Goal: Information Seeking & Learning: Check status

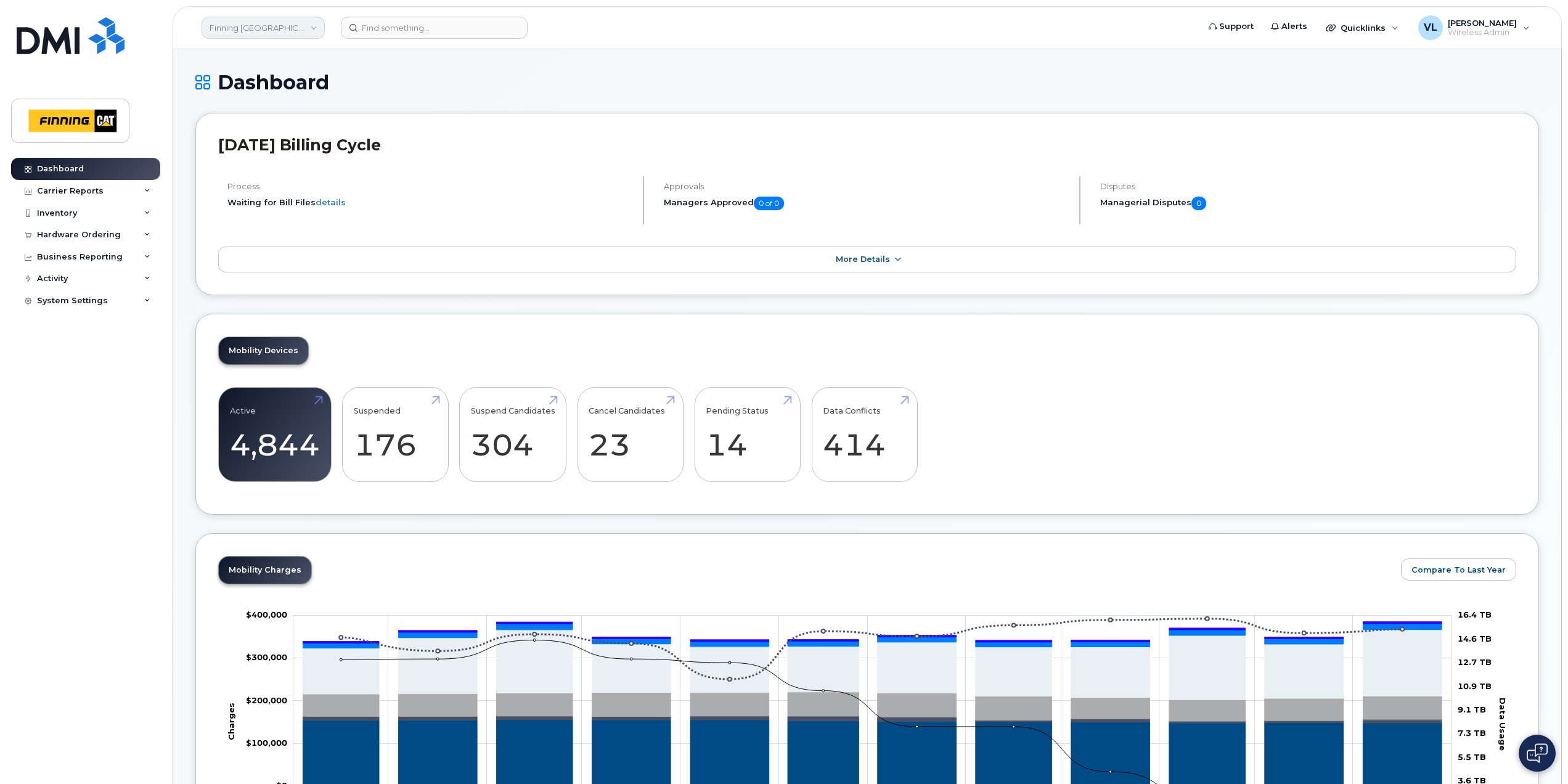
click at [307, 29] on link "Finning [GEOGRAPHIC_DATA]" at bounding box center [263, 27] width 123 height 22
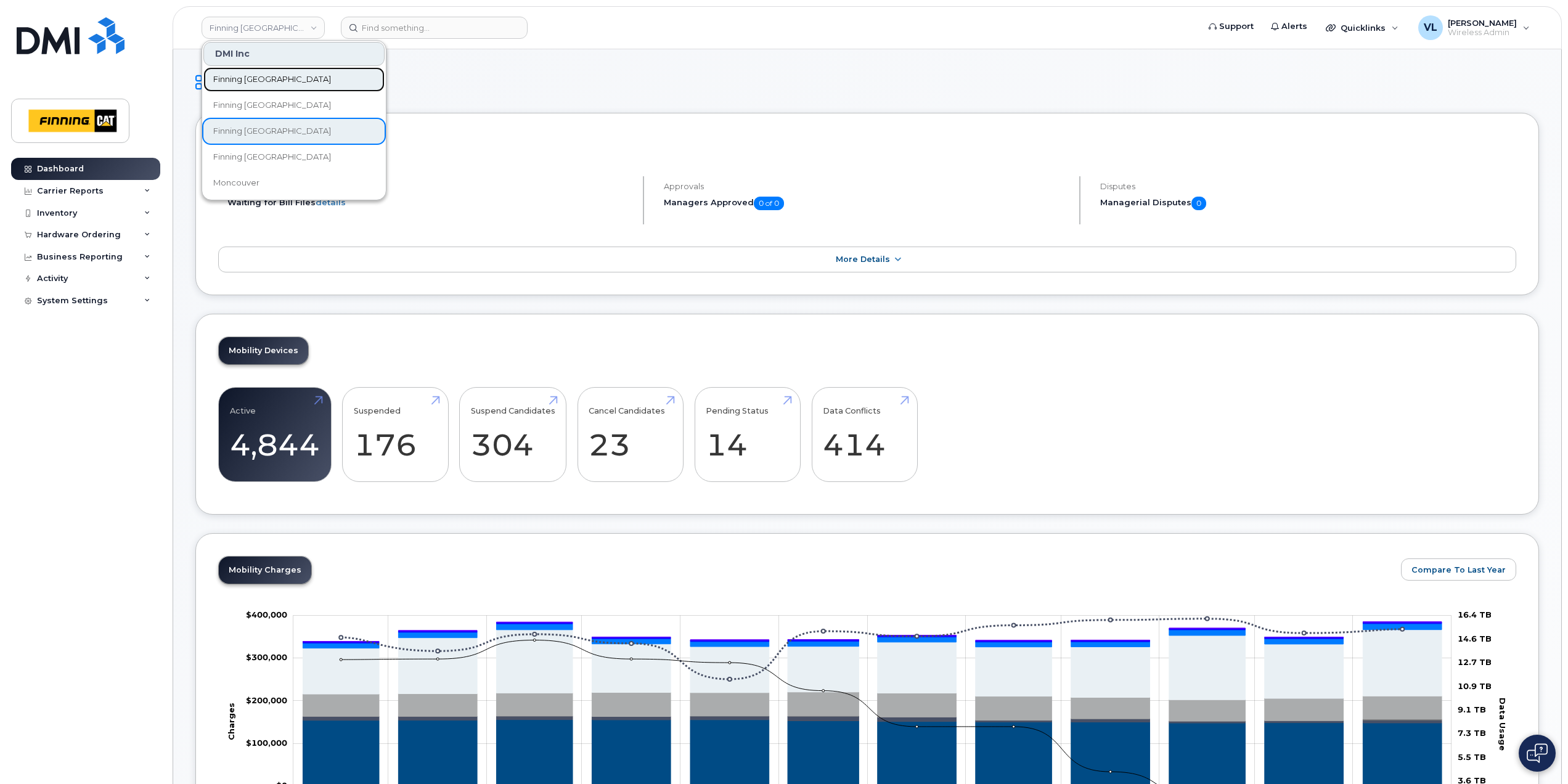
click at [294, 76] on link "Finning [GEOGRAPHIC_DATA]" at bounding box center [294, 80] width 182 height 25
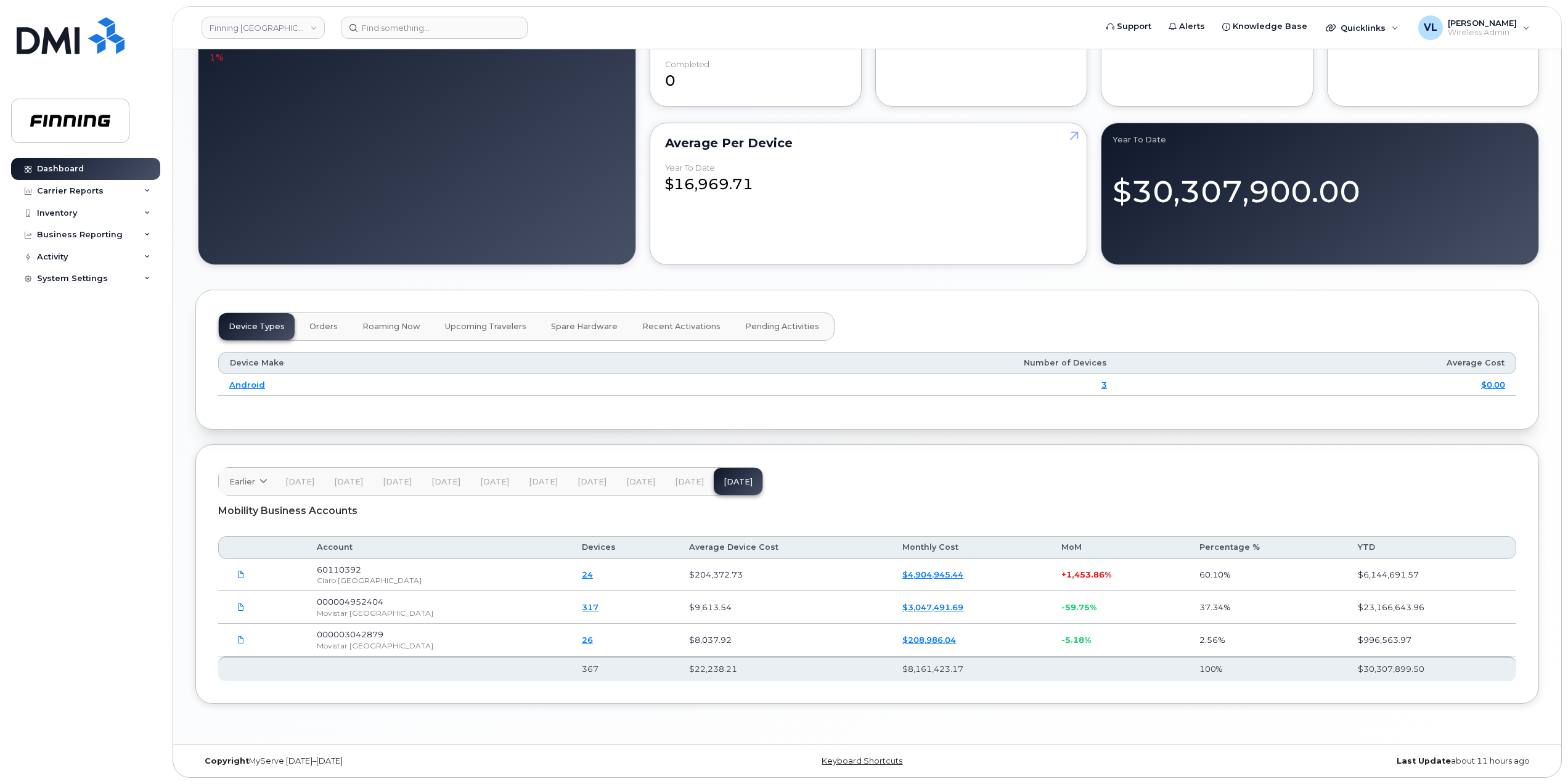
scroll to position [974, 0]
click at [675, 477] on span "[DATE]" at bounding box center [689, 482] width 29 height 10
click at [235, 482] on span "Earlier" at bounding box center [242, 481] width 26 height 12
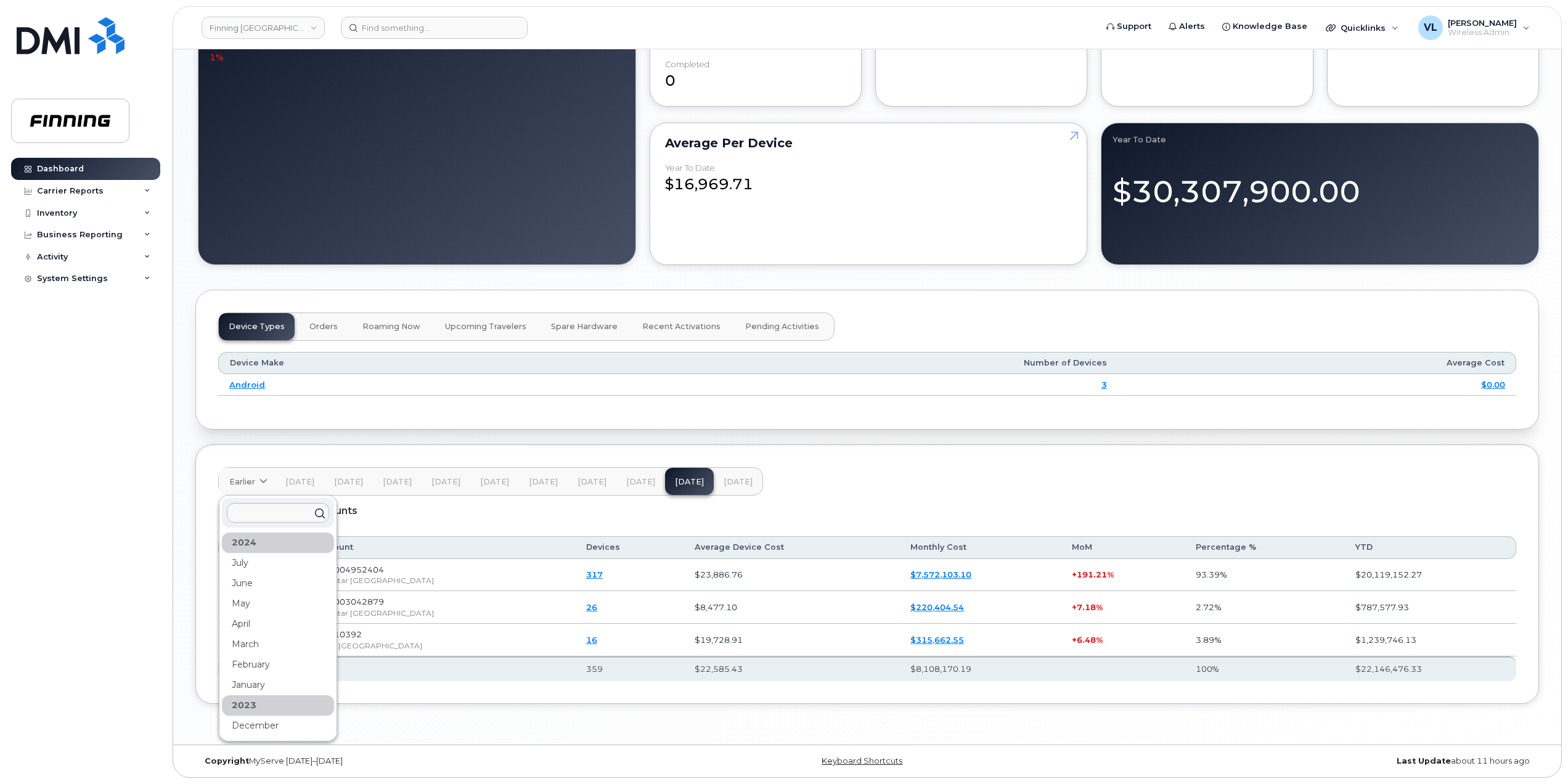
click at [492, 481] on span "[DATE]" at bounding box center [494, 482] width 29 height 10
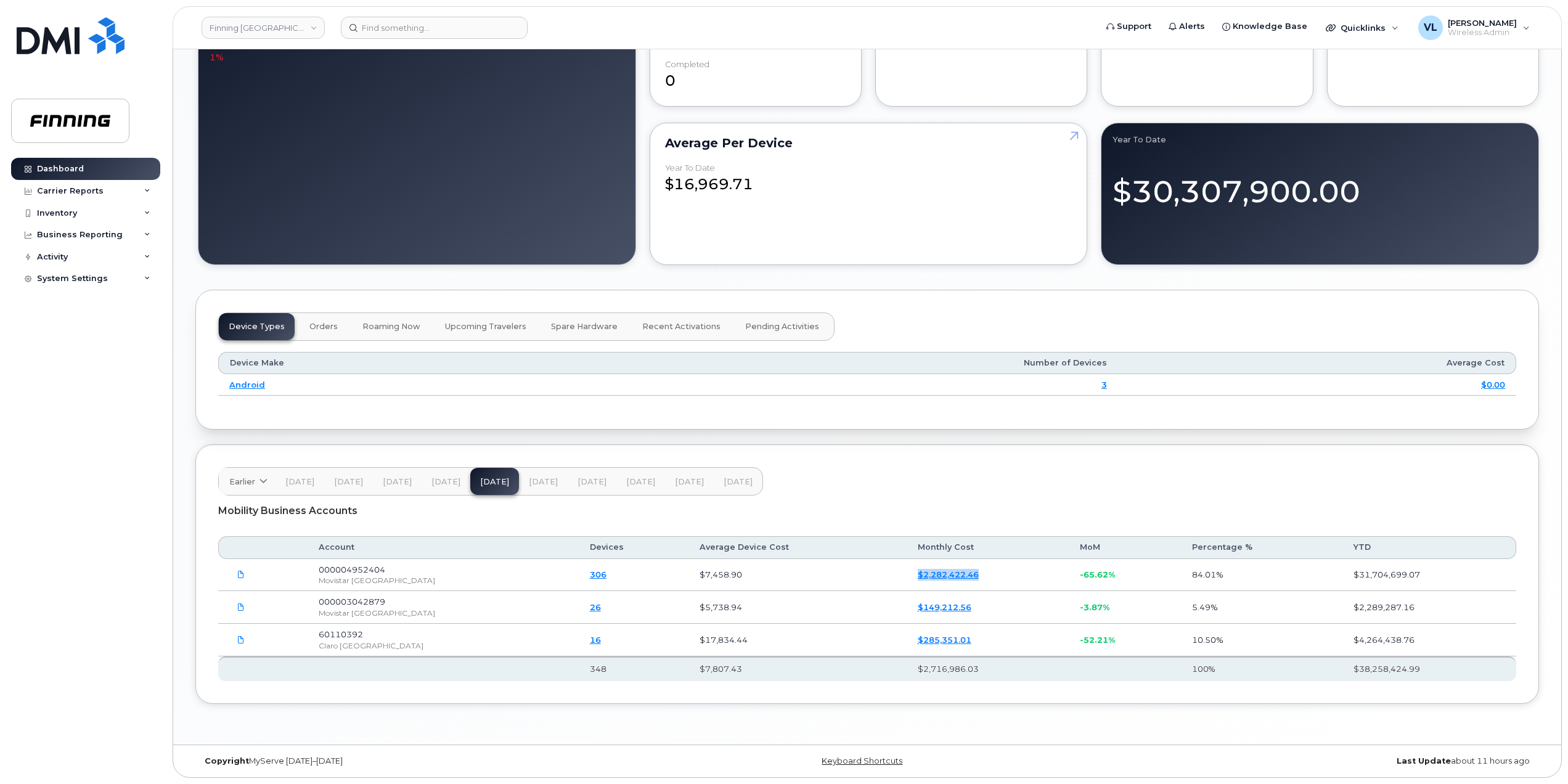
drag, startPoint x: 967, startPoint y: 578, endPoint x: 862, endPoint y: 580, distance: 105.0
click at [907, 580] on td "$2,282,422.46" at bounding box center [989, 575] width 163 height 33
click at [967, 594] on td "$149,212.56" at bounding box center [989, 607] width 163 height 33
drag, startPoint x: 930, startPoint y: 580, endPoint x: 869, endPoint y: 582, distance: 61.0
click at [907, 582] on td "$2,282,422.46" at bounding box center [989, 575] width 163 height 33
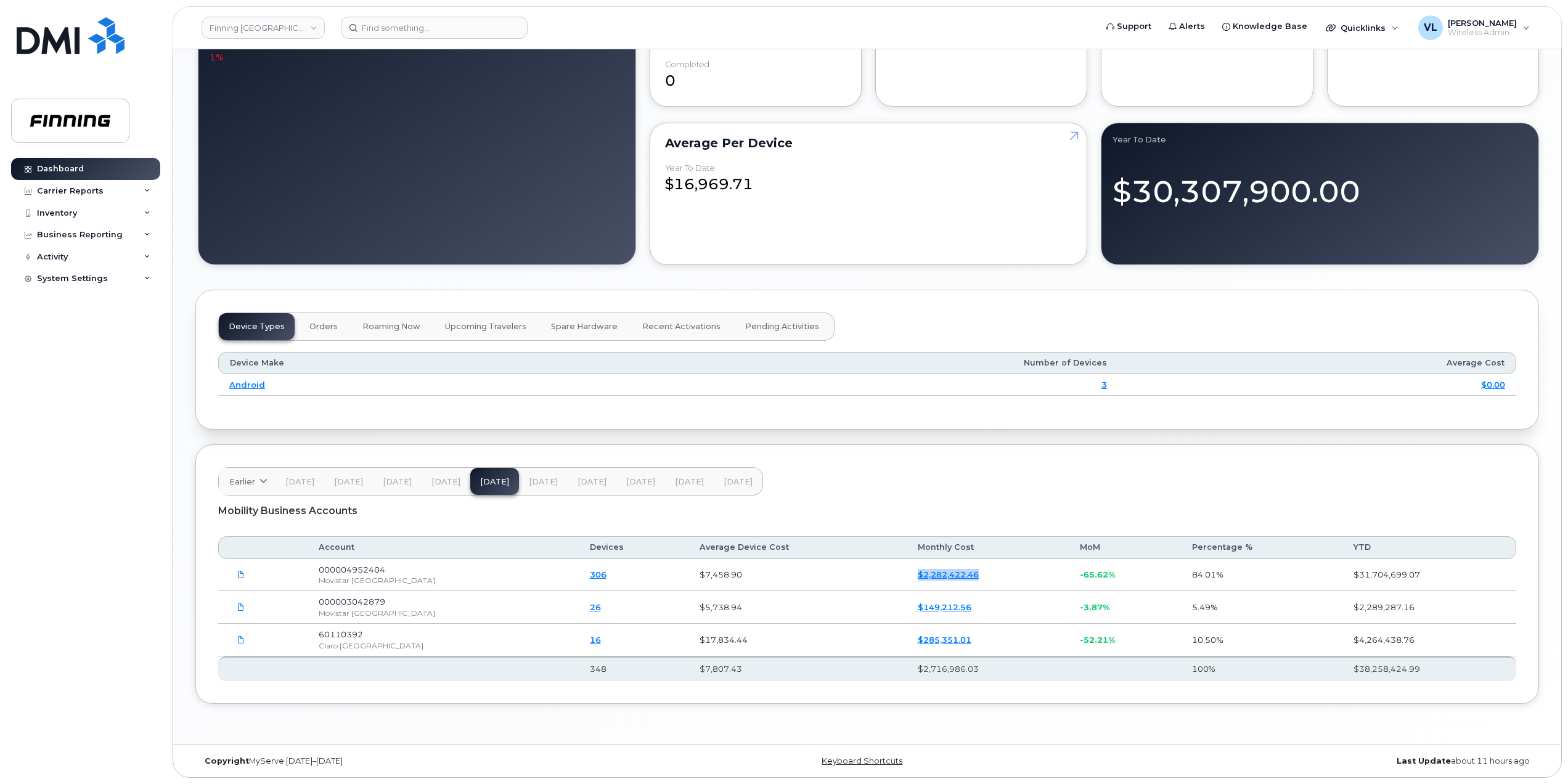
copy link "$2,282,422.46"
drag, startPoint x: 931, startPoint y: 609, endPoint x: 873, endPoint y: 612, distance: 58.1
click at [907, 612] on td "$149,212.56" at bounding box center [989, 607] width 163 height 33
copy link "149,212.56"
drag, startPoint x: 917, startPoint y: 579, endPoint x: 858, endPoint y: 575, distance: 59.1
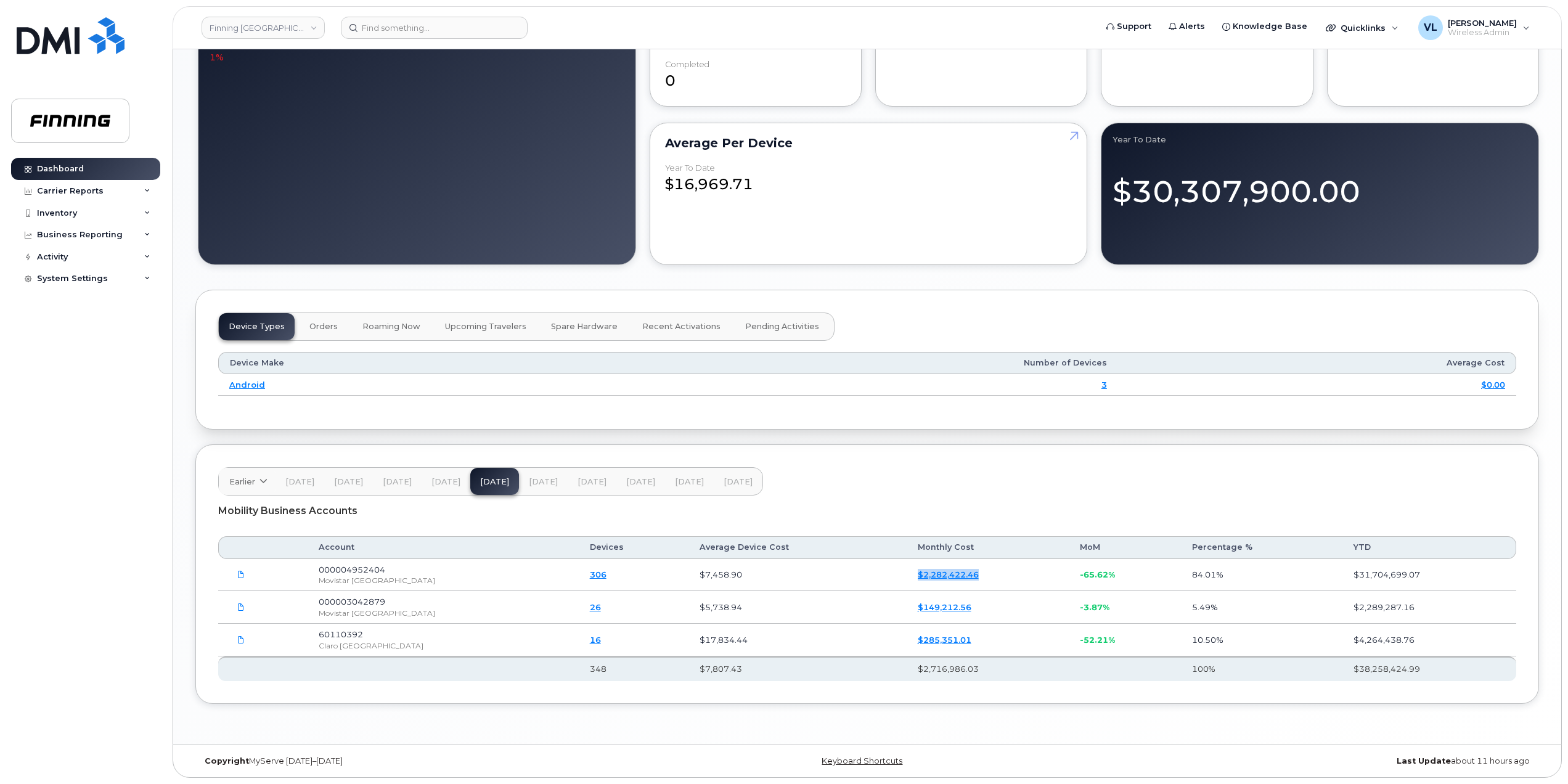
click at [907, 575] on td "$2,282,422.46" at bounding box center [989, 575] width 163 height 33
drag, startPoint x: 935, startPoint y: 640, endPoint x: 854, endPoint y: 640, distance: 81.0
click at [854, 624] on tr "60110392 Claro Argentina 16 $17,834.44 $285,351.01 -52.21% 10.50% $4,264,438.76" at bounding box center [866, 607] width 1298 height 33
copy tr "$285,351.01"
drag, startPoint x: 445, startPoint y: 475, endPoint x: 528, endPoint y: 516, distance: 92.6
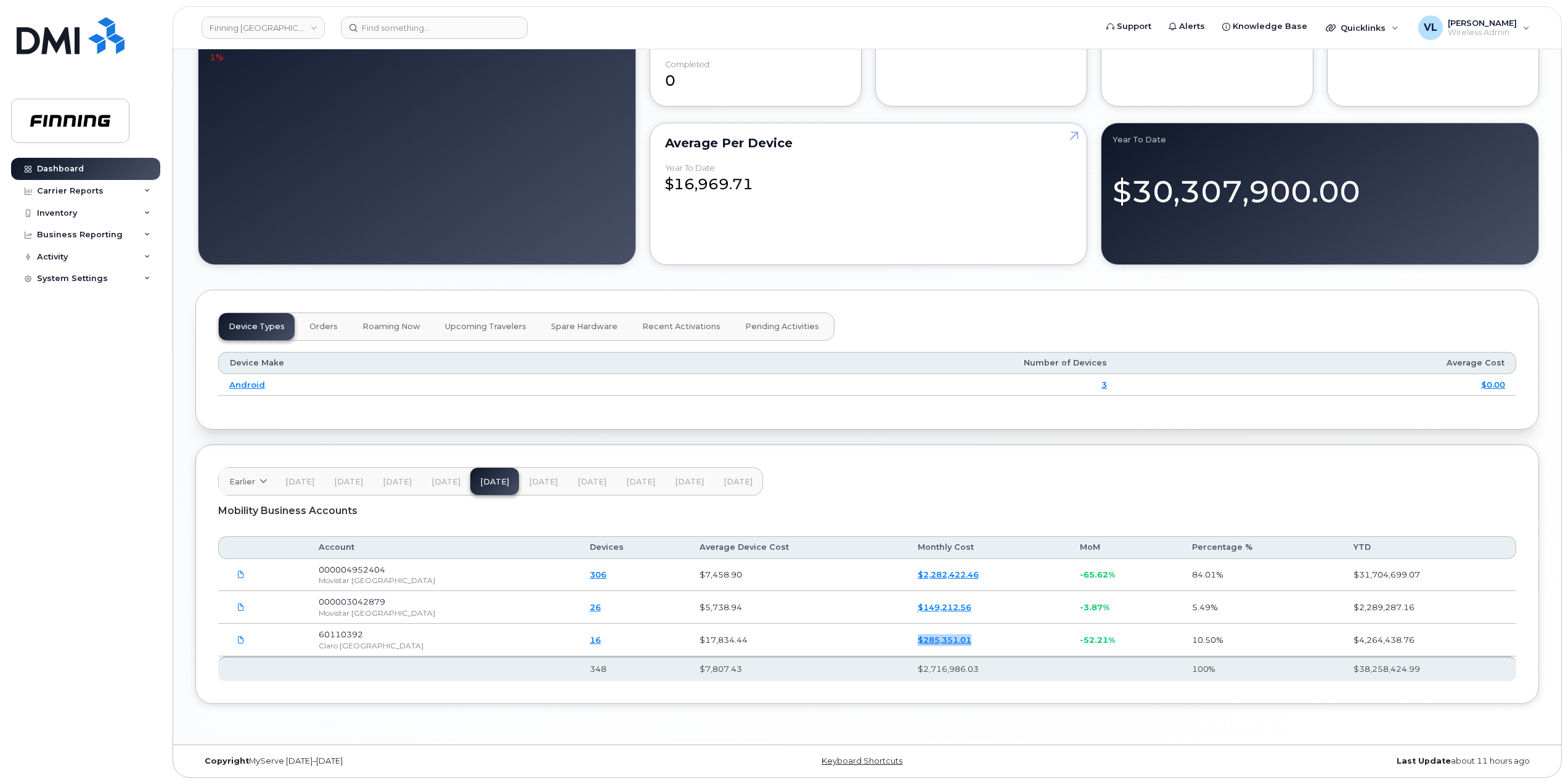
click at [445, 477] on span "[DATE]" at bounding box center [446, 482] width 29 height 10
drag, startPoint x: 881, startPoint y: 640, endPoint x: 847, endPoint y: 640, distance: 34.0
click at [847, 624] on tr "60110392 Claro Argentina 16 $37,319.58 $597,113.21 + 2.21% 8.08% $3,979,087.75" at bounding box center [866, 607] width 1298 height 33
copy tr "$597,113.21"
drag, startPoint x: 944, startPoint y: 609, endPoint x: 842, endPoint y: 610, distance: 102.0
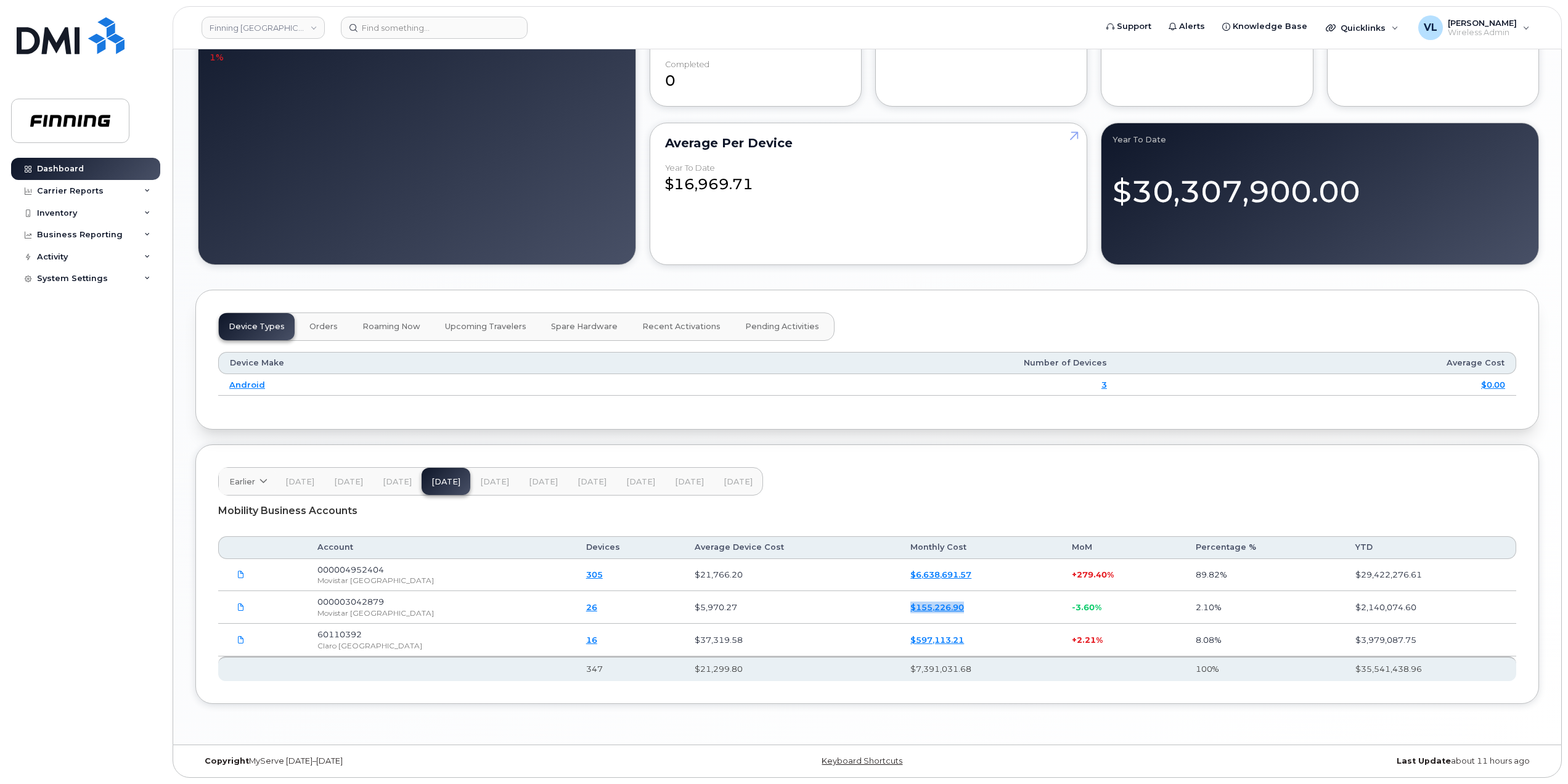
click at [842, 610] on tr "000003042879 Movistar Argentina 26 $5,970.27 $155,226.90 -3.60% 2.10% $2,140,07…" at bounding box center [866, 607] width 1298 height 33
copy tr "$155,226.90"
drag, startPoint x: 929, startPoint y: 585, endPoint x: 856, endPoint y: 588, distance: 73.1
click at [899, 588] on td "$6,638,691.57" at bounding box center [980, 575] width 161 height 33
copy link "$6,638,691.57"
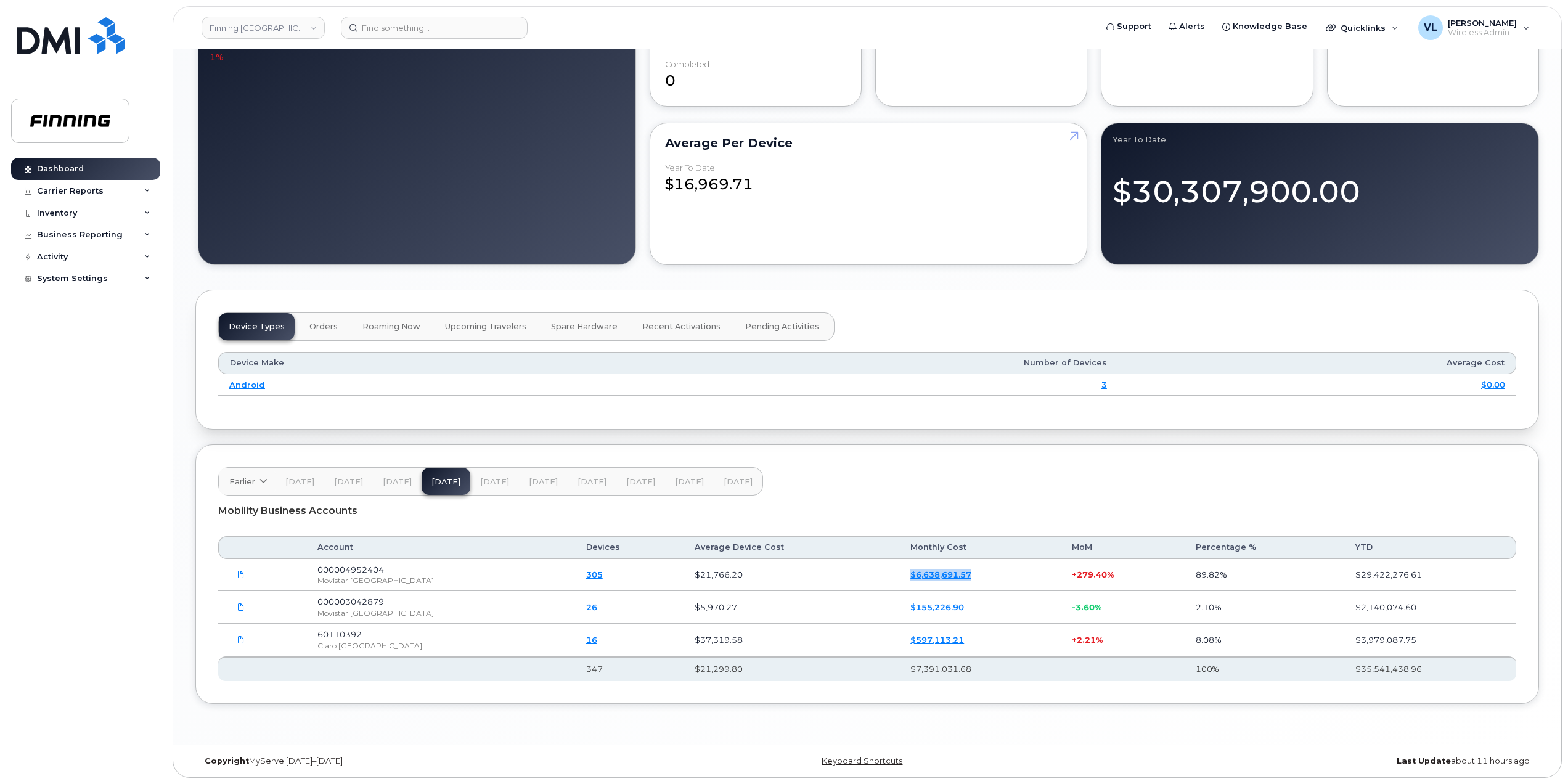
click at [400, 481] on span "Oct 24" at bounding box center [397, 482] width 29 height 10
drag, startPoint x: 915, startPoint y: 642, endPoint x: 852, endPoint y: 642, distance: 63.0
click at [899, 642] on td "$584,183.57" at bounding box center [980, 640] width 161 height 33
copy link "$584,183.57"
drag, startPoint x: 920, startPoint y: 609, endPoint x: 842, endPoint y: 610, distance: 78.0
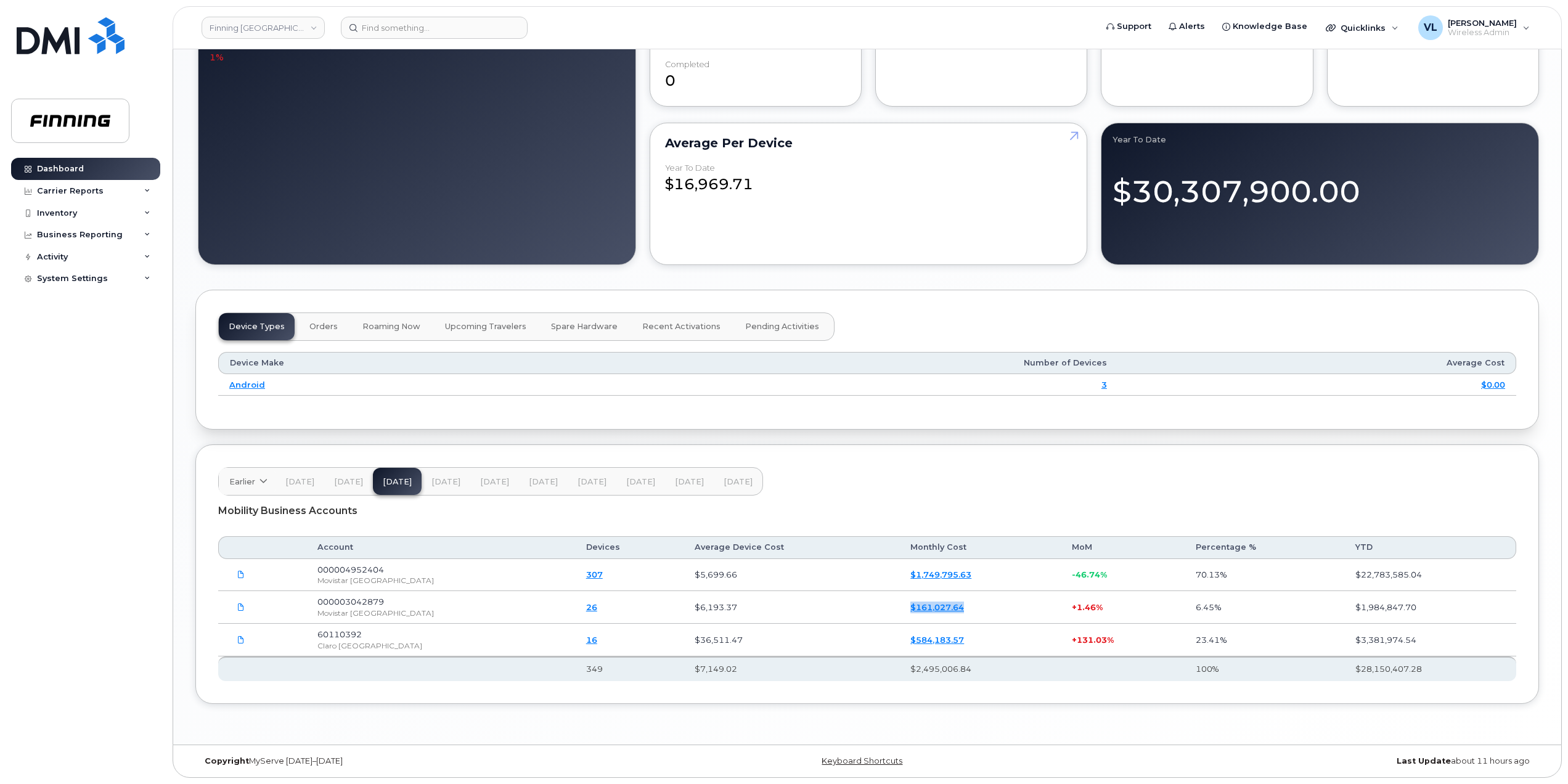
click at [842, 610] on tr "000003042879 Movistar Argentina 26 $6,193.37 $161,027.64 + 1.46% 6.45% $1,984,8…" at bounding box center [866, 607] width 1298 height 33
copy tr "$161,027.64"
drag, startPoint x: 941, startPoint y: 578, endPoint x: 853, endPoint y: 577, distance: 88.0
click at [899, 577] on td "$1,749,795.63" at bounding box center [980, 575] width 161 height 33
copy link "$1,749,795.63"
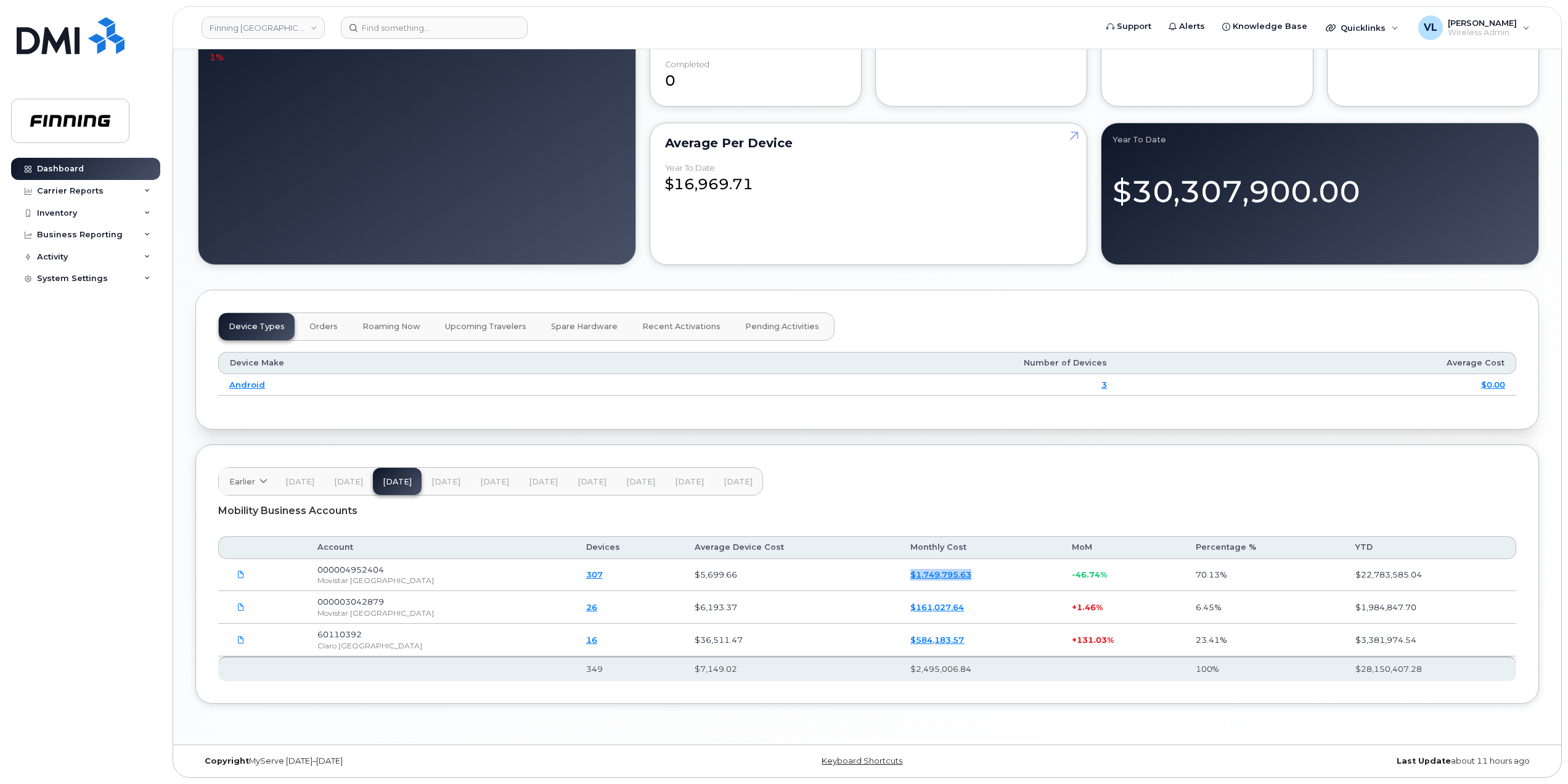
click at [350, 479] on span "Sep 24" at bounding box center [348, 482] width 29 height 10
drag, startPoint x: 935, startPoint y: 639, endPoint x: 854, endPoint y: 642, distance: 81.1
click at [854, 624] on tr "60110392 Claro Argentina 17 $14,874.00 $252,858.00 -1.20% 6.84% $2,797,790.97" at bounding box center [866, 607] width 1298 height 33
copy tr "$252,858.00"
drag, startPoint x: 935, startPoint y: 605, endPoint x: 854, endPoint y: 608, distance: 81.1
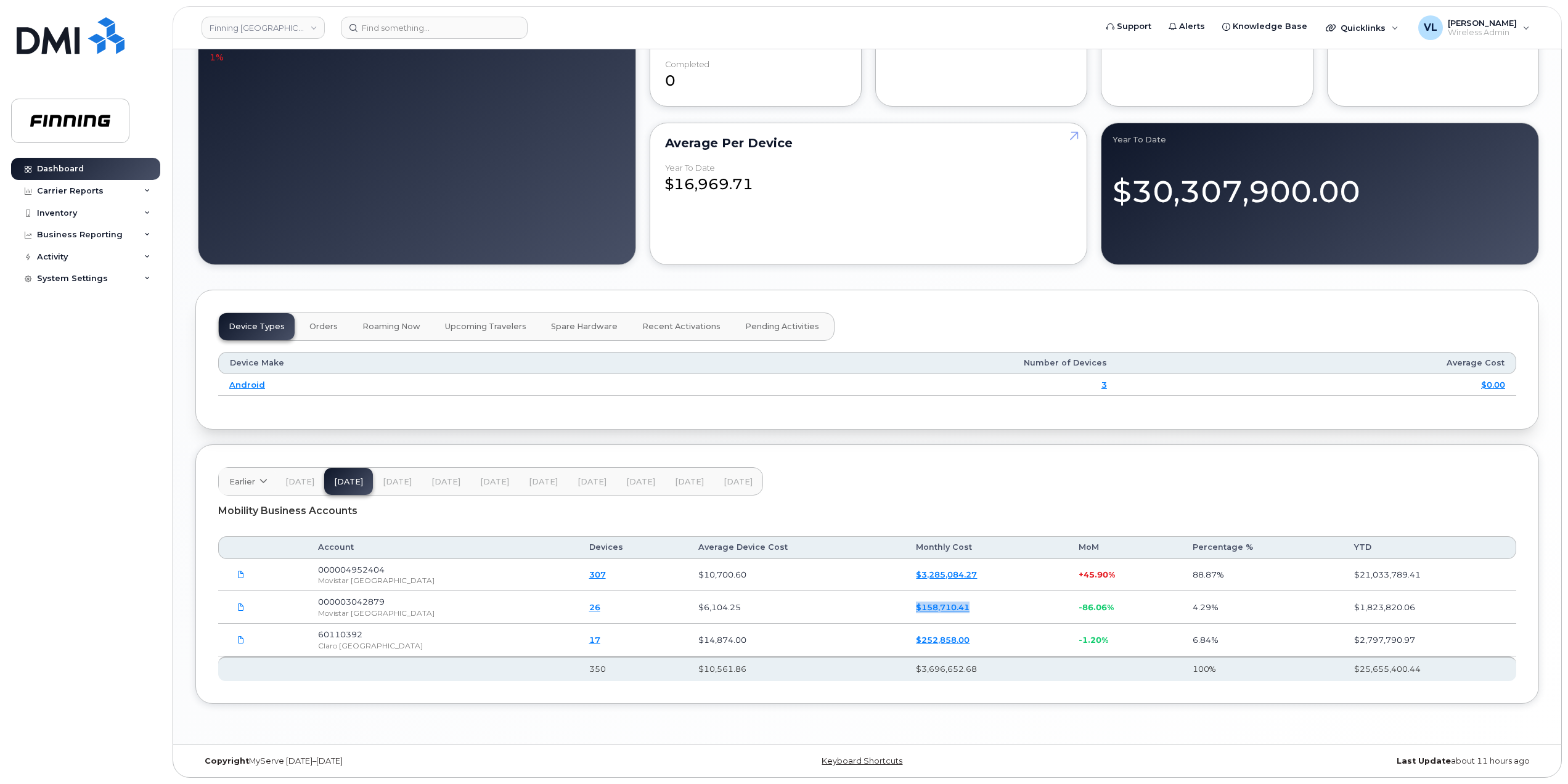
click at [854, 608] on tr "000003042879 Movistar Argentina 26 $6,104.25 $158,710.41 -86.06% 4.29% $1,823,8…" at bounding box center [866, 607] width 1298 height 33
drag, startPoint x: 940, startPoint y: 576, endPoint x: 815, endPoint y: 575, distance: 125.0
click at [816, 591] on tr "000004952404 Movistar Argentina 307 $10,700.60 $3,285,084.27 + 45.90% 88.87% $2…" at bounding box center [866, 607] width 1298 height 33
click at [373, 471] on button "Aug 24" at bounding box center [397, 481] width 49 height 27
drag, startPoint x: 930, startPoint y: 578, endPoint x: 827, endPoint y: 579, distance: 103.0
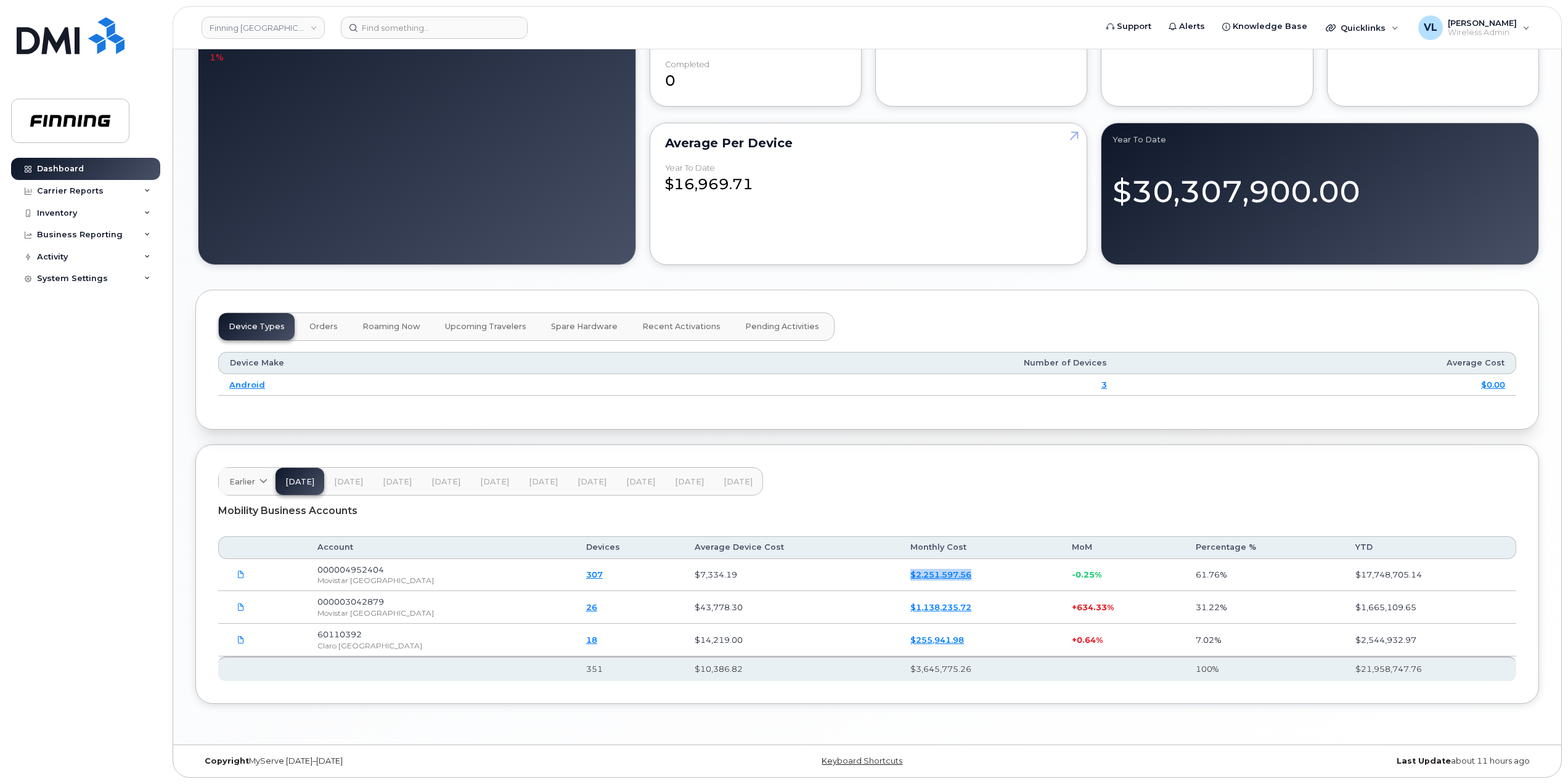
click at [827, 591] on tr "000004952404 Movistar Argentina 307 $7,334.19 $2,251,597.56 -0.25% 61.76% $17,7…" at bounding box center [866, 607] width 1298 height 33
drag, startPoint x: 925, startPoint y: 615, endPoint x: 853, endPoint y: 615, distance: 72.0
click at [899, 615] on td "$1,138,235.72" at bounding box center [980, 607] width 161 height 33
drag, startPoint x: 958, startPoint y: 647, endPoint x: 840, endPoint y: 647, distance: 118.0
click at [840, 624] on tr "60110392 Claro Argentina 18 $14,219.00 $255,941.98 + 0.64% 7.02% $2,544,932.97" at bounding box center [866, 607] width 1298 height 33
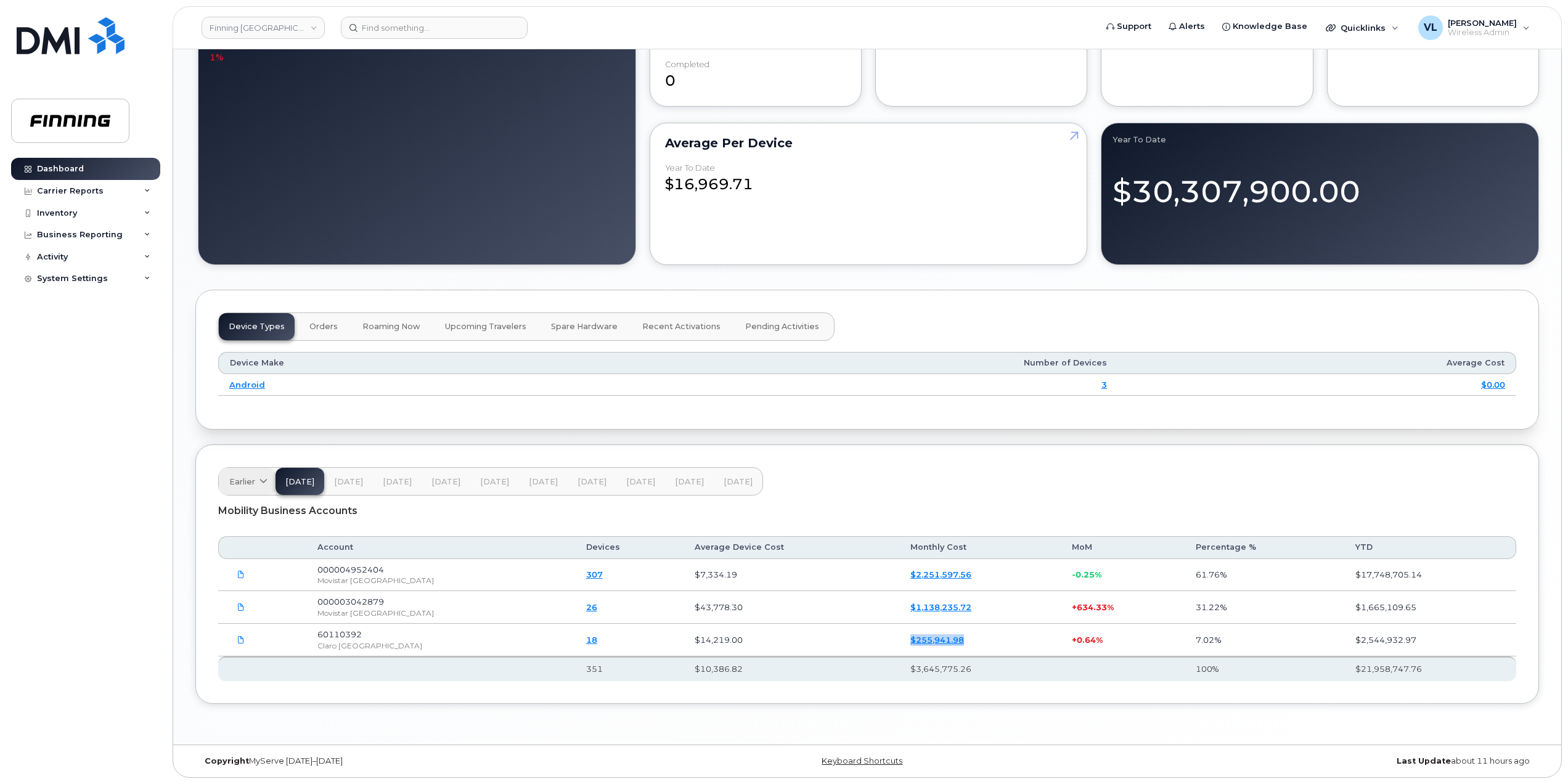
click at [252, 479] on span "Earlier" at bounding box center [242, 481] width 26 height 12
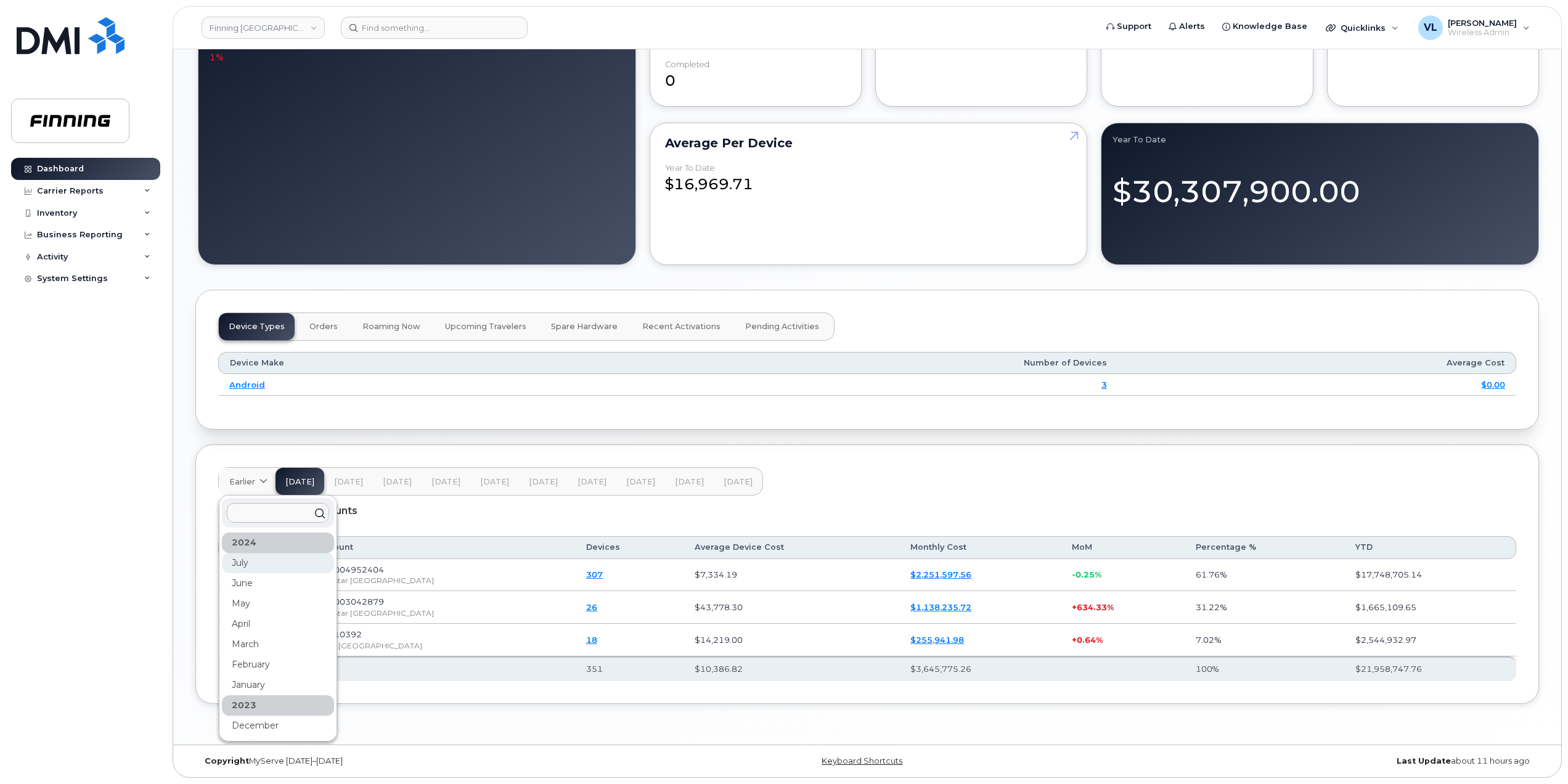
click at [255, 614] on div "July" at bounding box center [277, 624] width 113 height 20
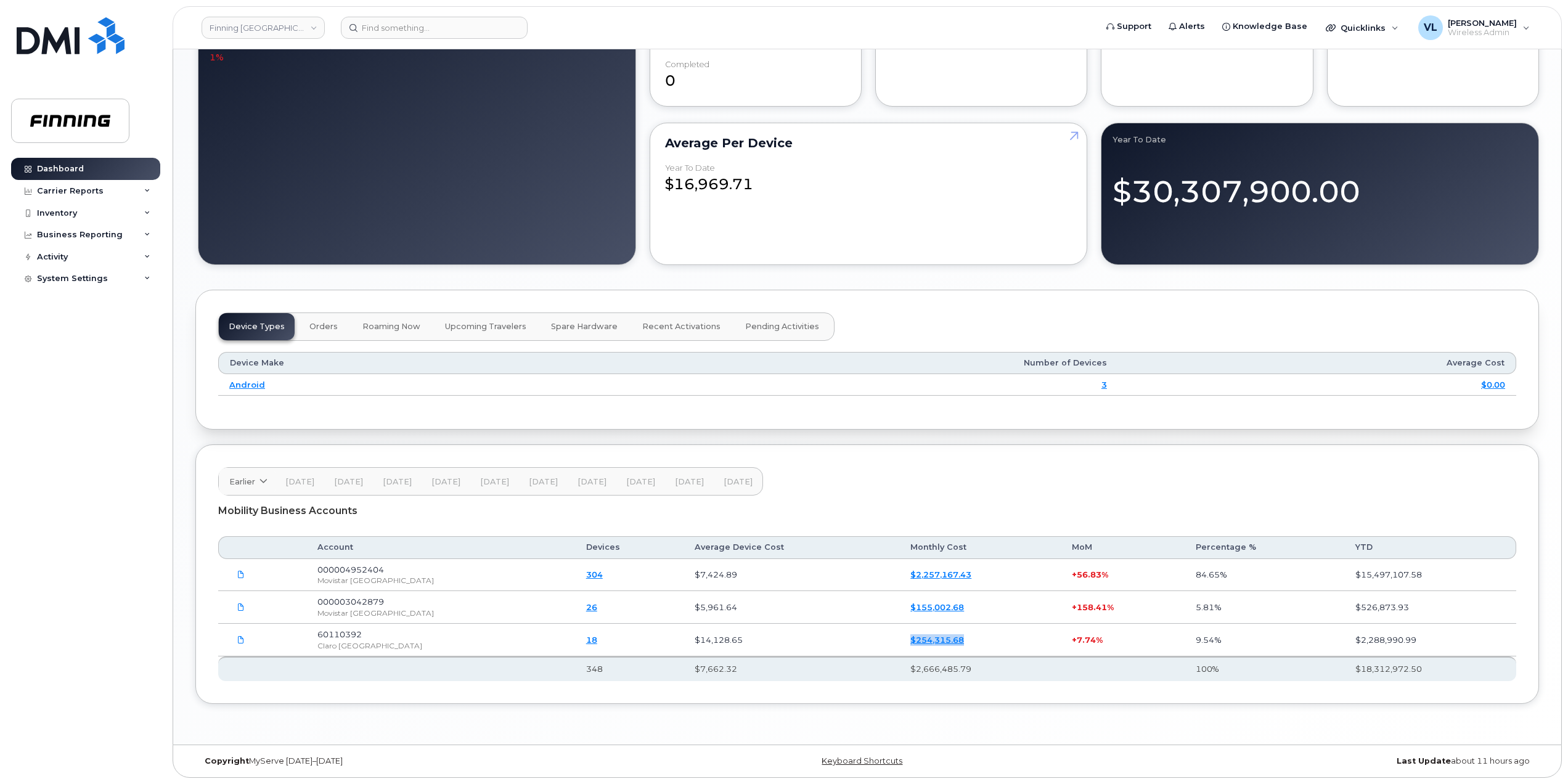
drag, startPoint x: 933, startPoint y: 646, endPoint x: 811, endPoint y: 640, distance: 122.1
click at [811, 624] on tr "60110392 Claro Argentina 18 $14,128.65 $254,315.68 + 7.74% 9.54% $2,288,990.99" at bounding box center [866, 607] width 1298 height 33
drag, startPoint x: 915, startPoint y: 613, endPoint x: 568, endPoint y: 590, distance: 347.8
click at [794, 607] on tr "000003042879 Movistar Argentina 26 $5,961.64 $155,002.68 + 158.41% 5.81% $526,8…" at bounding box center [866, 607] width 1298 height 33
drag, startPoint x: 916, startPoint y: 578, endPoint x: 819, endPoint y: 573, distance: 97.1
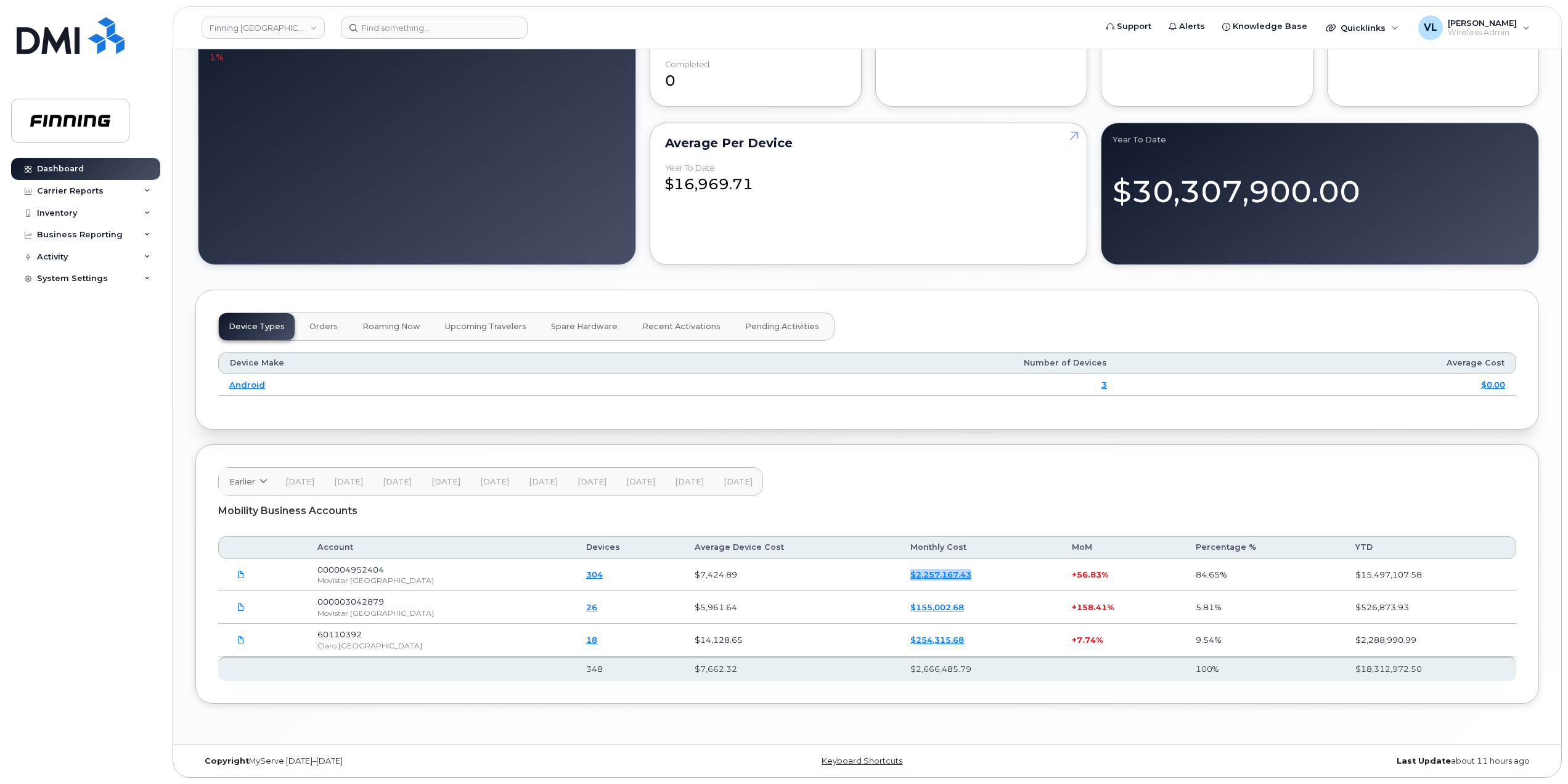
click at [819, 591] on tr "000004952404 Movistar Argentina 304 $7,424.89 $2,257,167.43 + 56.83% 84.65% $15…" at bounding box center [866, 607] width 1298 height 33
click at [228, 481] on link "Earlier" at bounding box center [247, 481] width 57 height 27
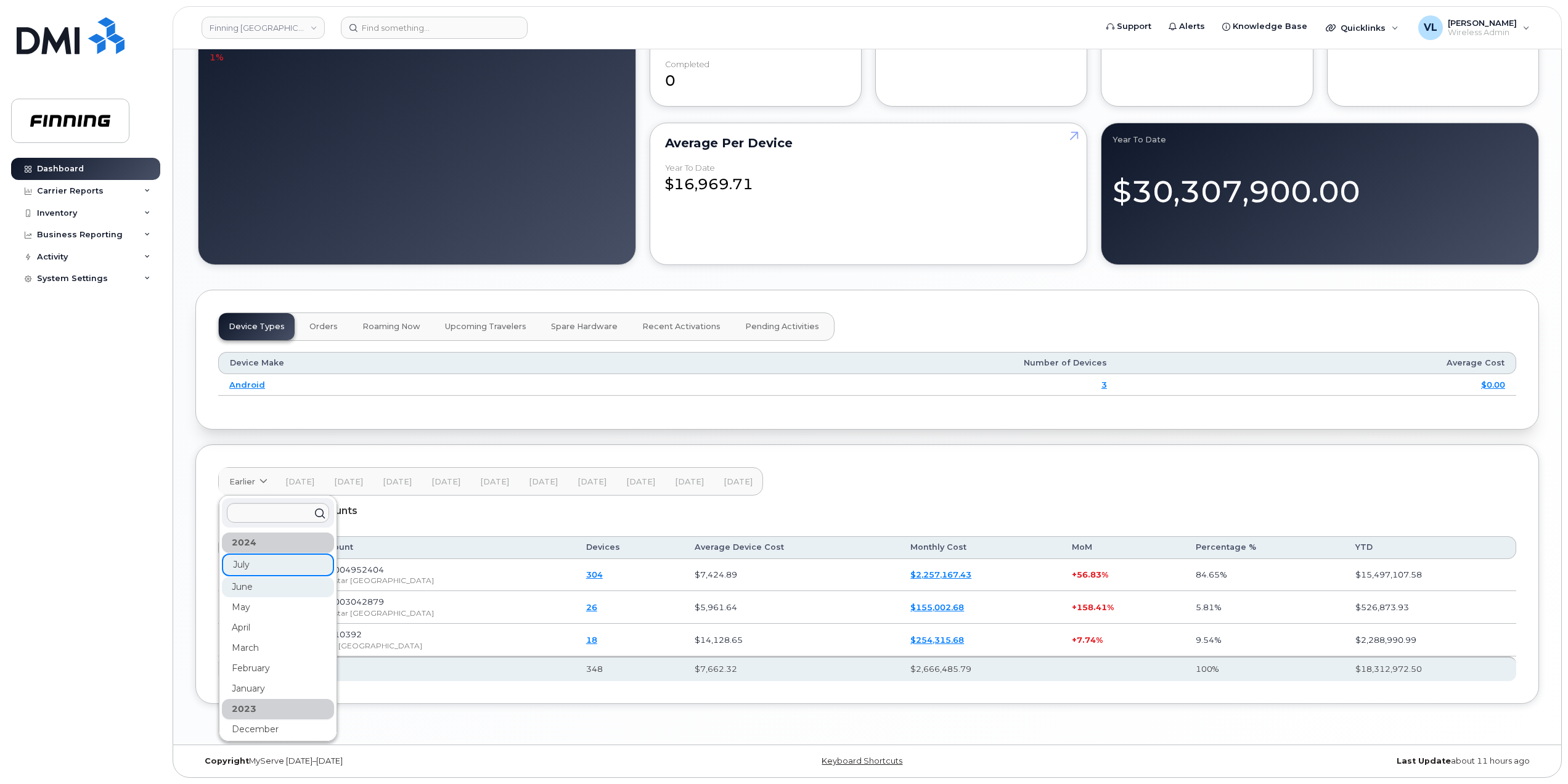
click at [264, 679] on div "June" at bounding box center [277, 688] width 113 height 20
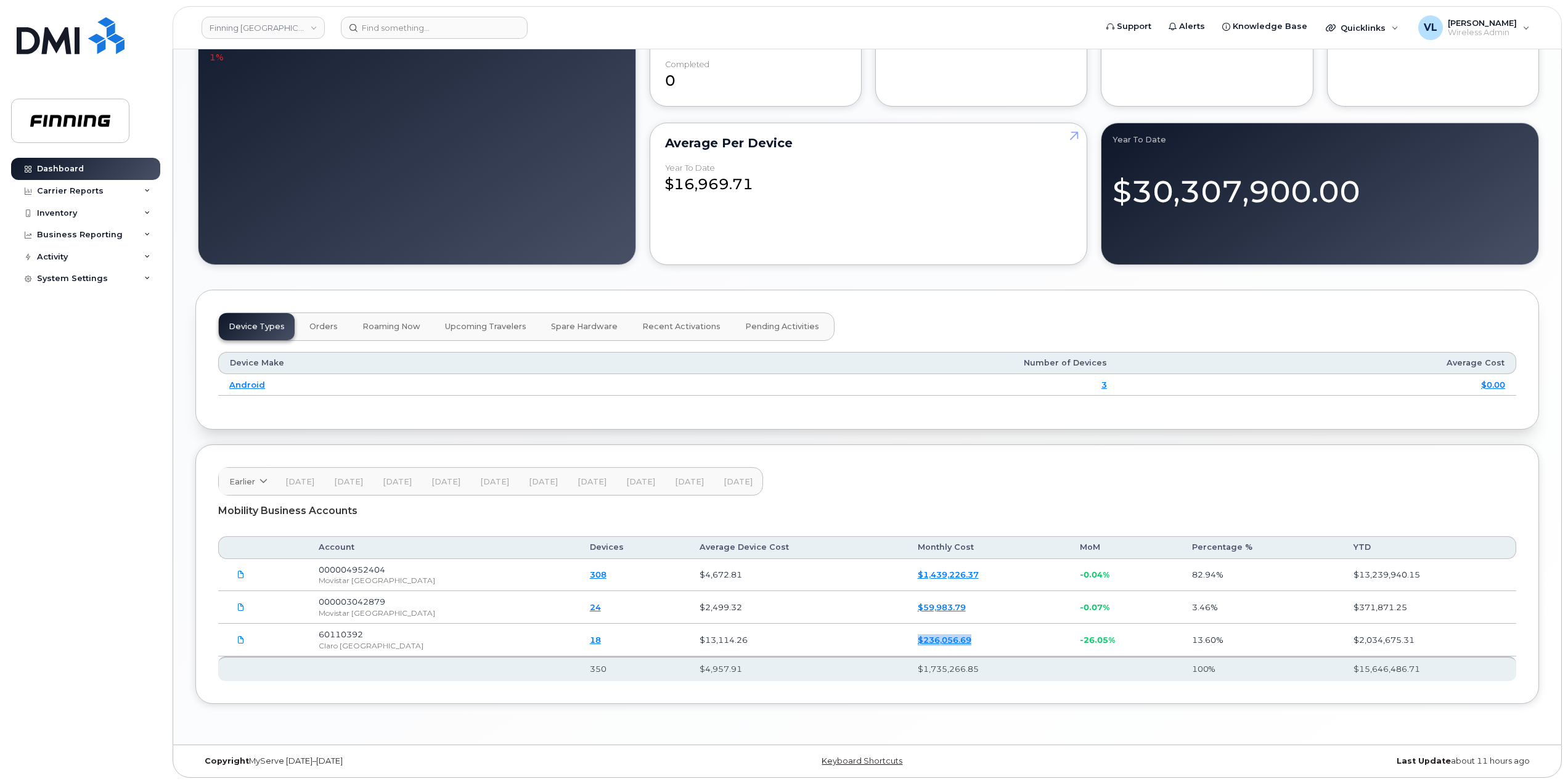
drag, startPoint x: 967, startPoint y: 647, endPoint x: 843, endPoint y: 645, distance: 124.0
click at [843, 624] on tr "60110392 Claro Argentina 18 $13,114.26 $236,056.69 -26.05% 13.60% $2,034,675.31" at bounding box center [866, 607] width 1298 height 33
drag, startPoint x: 937, startPoint y: 609, endPoint x: 848, endPoint y: 609, distance: 89.0
click at [848, 609] on tr "000003042879 Movistar Argentina 24 $2,499.32 $59,983.79 -0.07% 3.46% $371,871.25" at bounding box center [866, 607] width 1298 height 33
drag, startPoint x: 942, startPoint y: 572, endPoint x: 842, endPoint y: 570, distance: 100.0
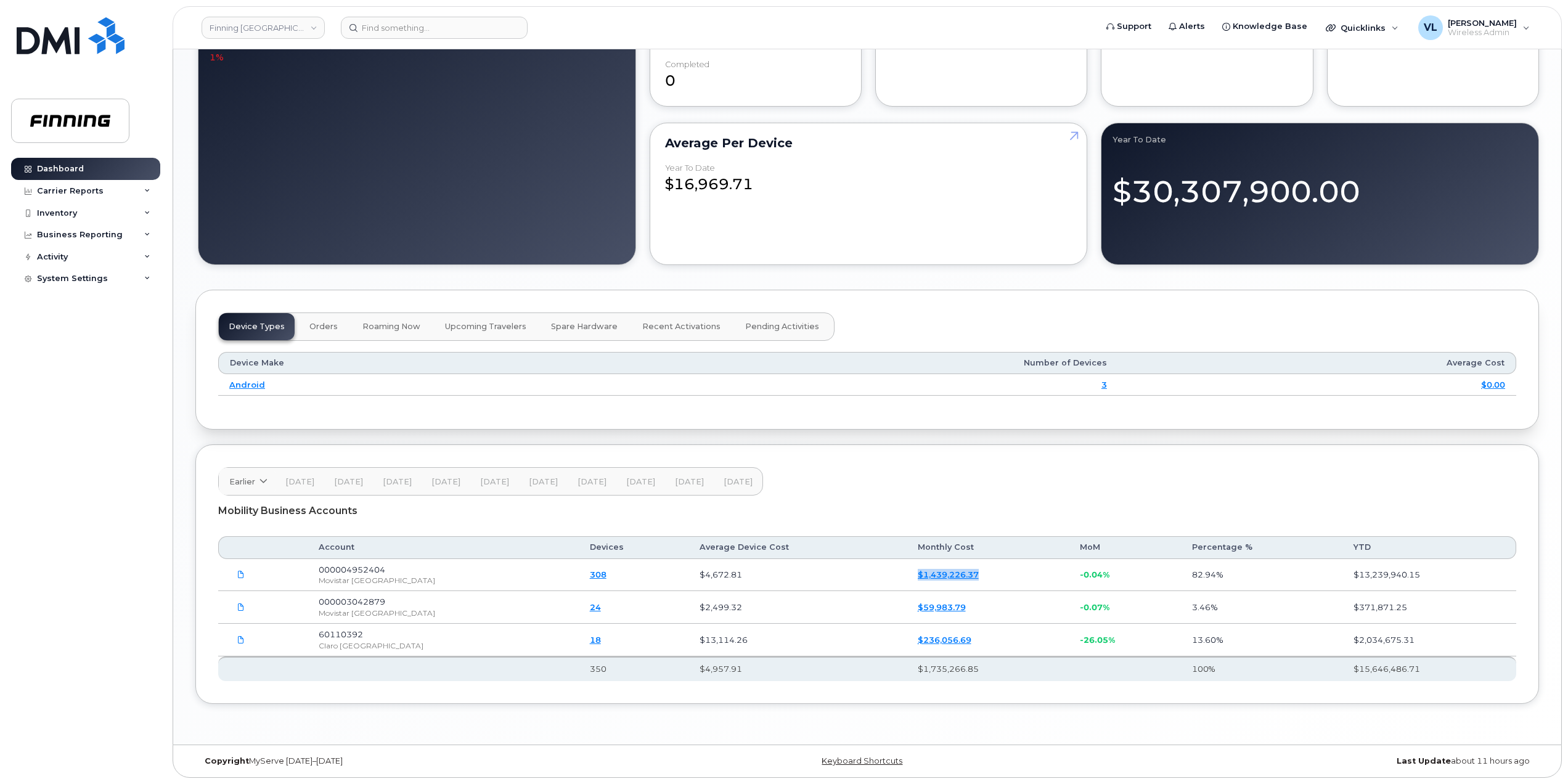
click at [842, 591] on tr "000004952404 Movistar Argentina 308 $4,672.81 $1,439,226.37 -0.04% 82.94% $13,2…" at bounding box center [866, 607] width 1298 height 33
drag, startPoint x: 248, startPoint y: 478, endPoint x: 271, endPoint y: 494, distance: 28.0
click at [248, 478] on span "Earlier" at bounding box center [242, 481] width 26 height 12
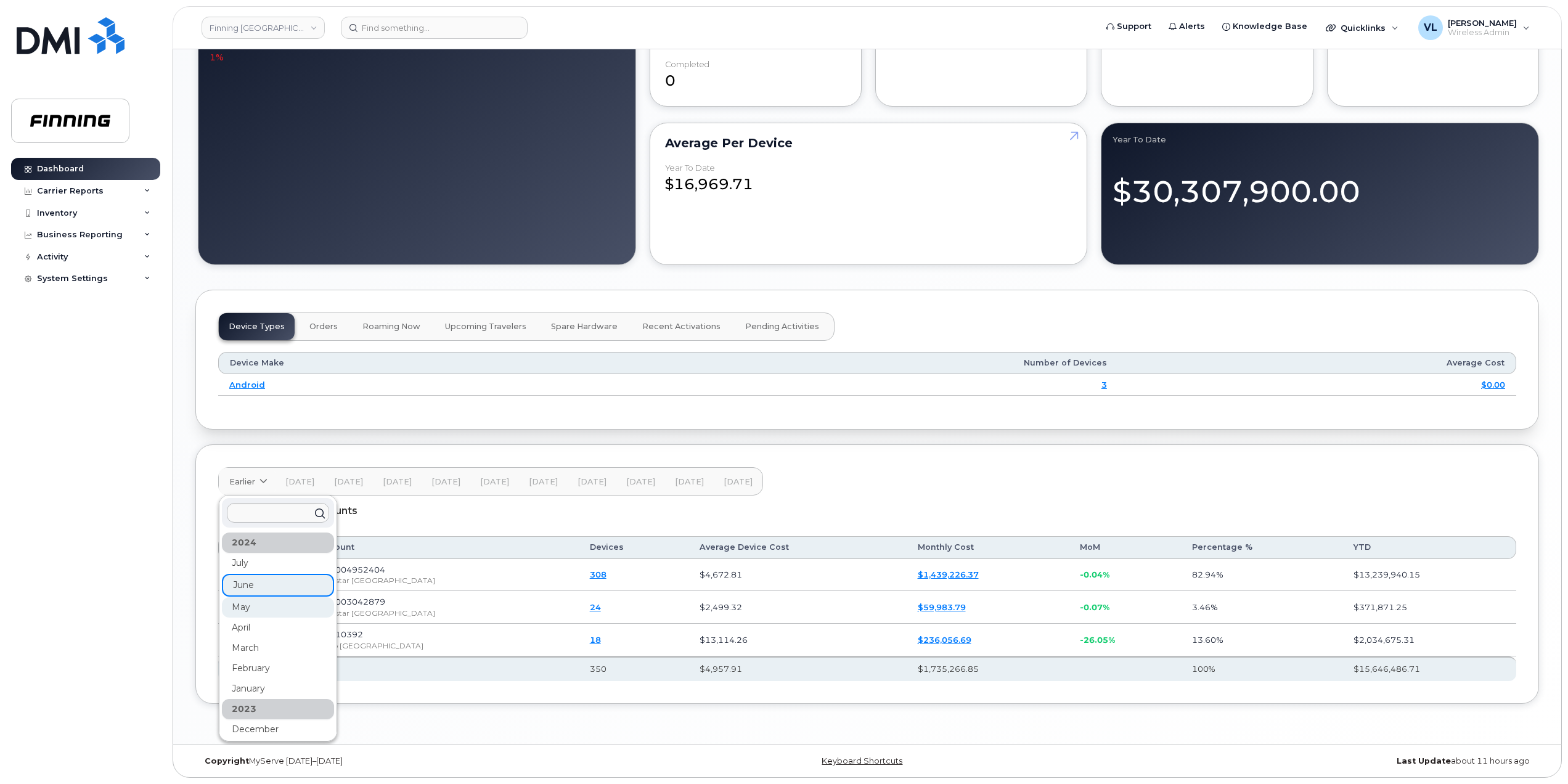
click at [276, 740] on div "May" at bounding box center [277, 749] width 113 height 20
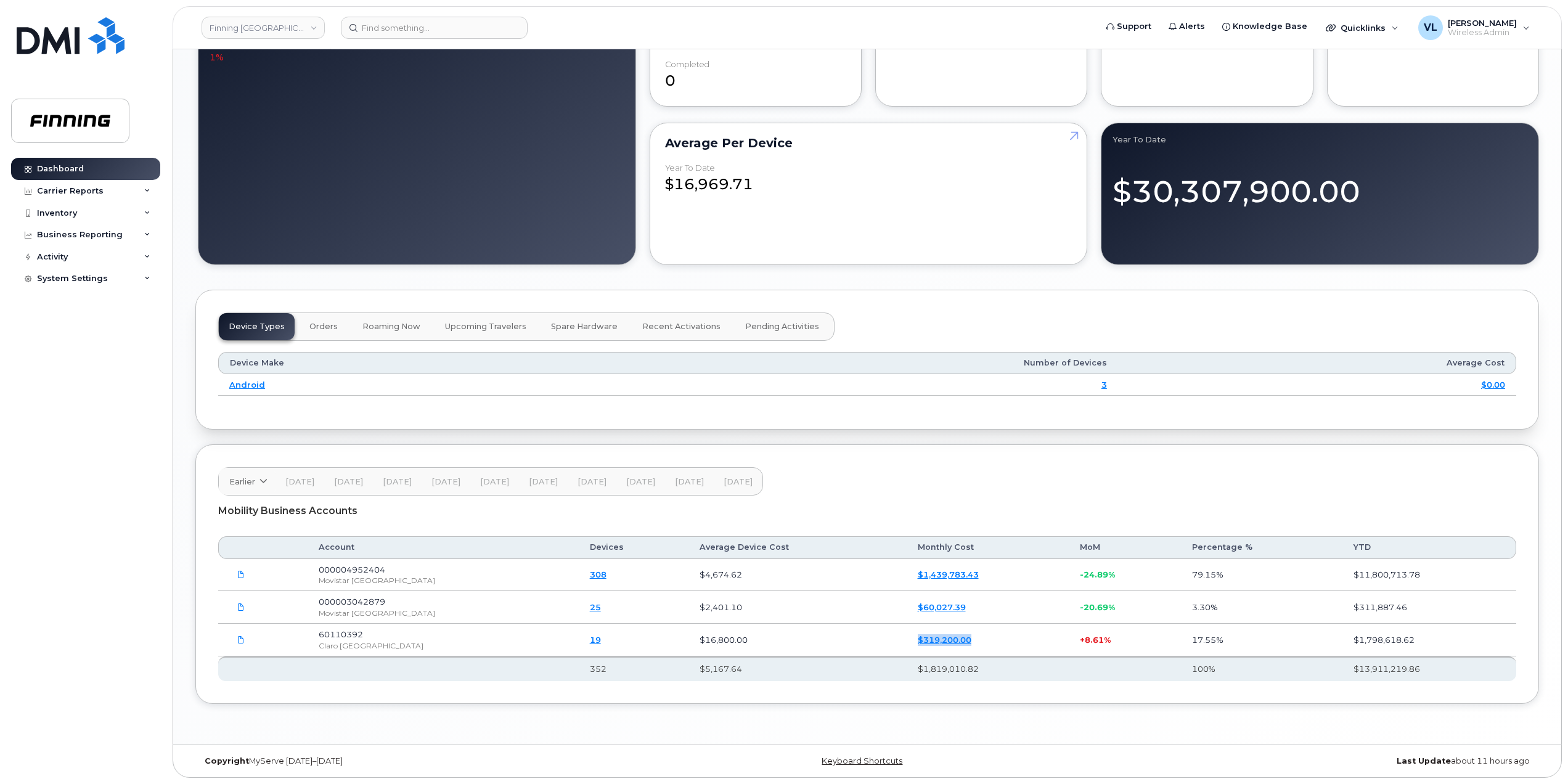
drag, startPoint x: 958, startPoint y: 642, endPoint x: 850, endPoint y: 648, distance: 108.2
click at [850, 624] on tr "60110392 Claro Argentina 19 $16,800.00 $319,200.00 + 8.61% 17.55% $1,798,618.62" at bounding box center [866, 607] width 1298 height 33
drag, startPoint x: 943, startPoint y: 612, endPoint x: 824, endPoint y: 612, distance: 119.0
click at [824, 612] on tr "000003042879 Movistar Argentina 25 $2,401.10 $60,027.39 -20.69% 3.30% $311,887.…" at bounding box center [866, 607] width 1298 height 33
drag, startPoint x: 957, startPoint y: 580, endPoint x: 828, endPoint y: 583, distance: 129.0
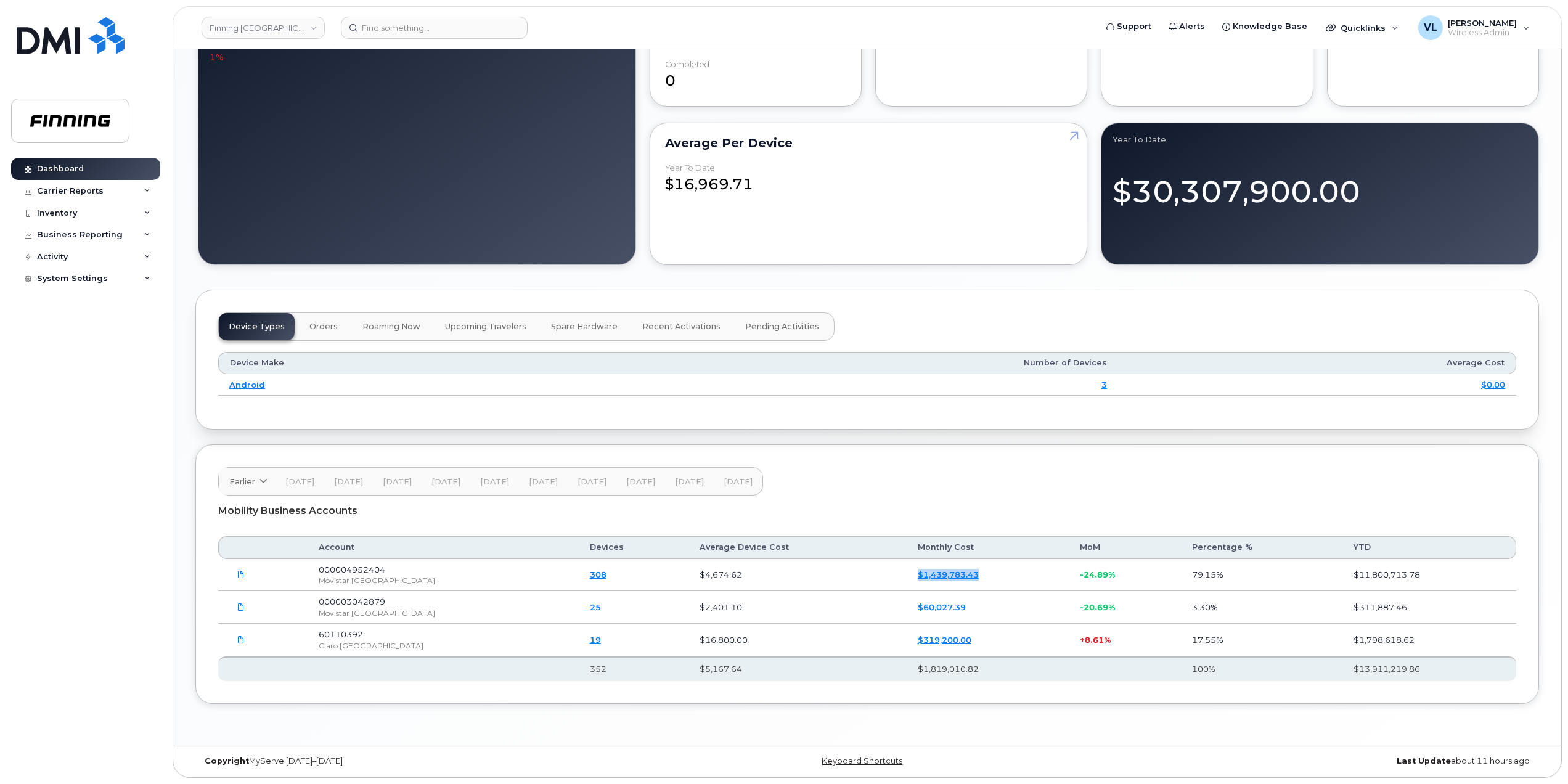
click at [830, 591] on tr "000004952404 Movistar Argentina 308 $4,674.62 $1,439,783.43 -24.89% 79.15% $11,…" at bounding box center [866, 607] width 1298 height 33
drag, startPoint x: 243, startPoint y: 484, endPoint x: 259, endPoint y: 488, distance: 16.5
click at [245, 484] on span "Earlier" at bounding box center [242, 481] width 26 height 12
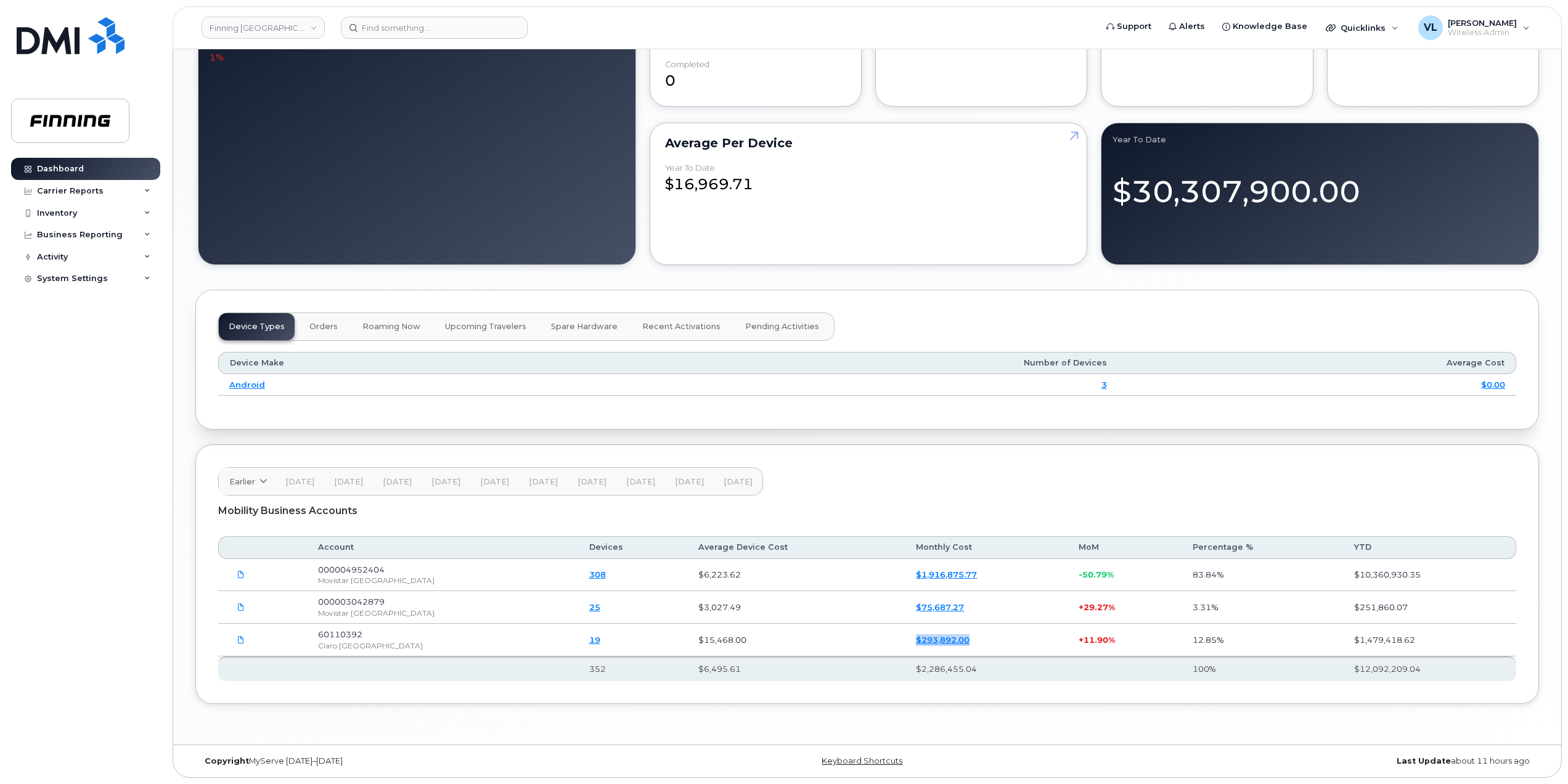
drag, startPoint x: 919, startPoint y: 644, endPoint x: 827, endPoint y: 645, distance: 92.0
click at [827, 624] on tr "60110392 Claro Argentina 19 $15,468.00 $293,892.00 + 11.90% 12.85% $1,479,418.62" at bounding box center [866, 607] width 1298 height 33
drag, startPoint x: 926, startPoint y: 607, endPoint x: 834, endPoint y: 602, distance: 92.1
click at [834, 602] on tr "000003042879 Movistar Argentina 25 $3,027.49 $75,687.27 + 29.27% 3.31% $251,860…" at bounding box center [866, 607] width 1298 height 33
drag, startPoint x: 854, startPoint y: 571, endPoint x: 827, endPoint y: 571, distance: 27.0
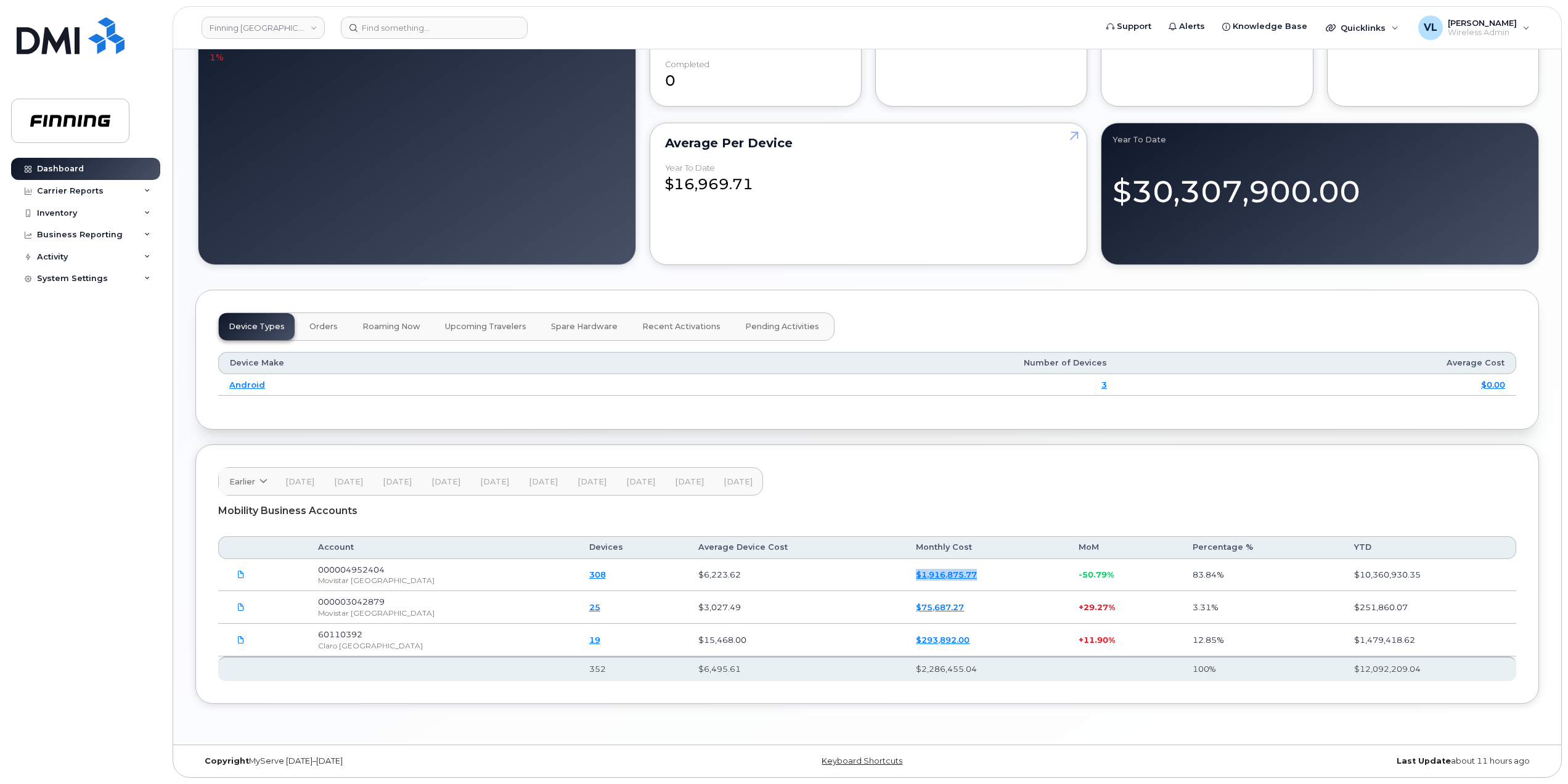
click at [827, 591] on tr "000004952404 Movistar Argentina 308 $6,223.62 $1,916,875.77 -50.79% 83.84% $10,…" at bounding box center [866, 607] width 1298 height 33
click at [245, 476] on span "Earlier" at bounding box center [242, 481] width 26 height 12
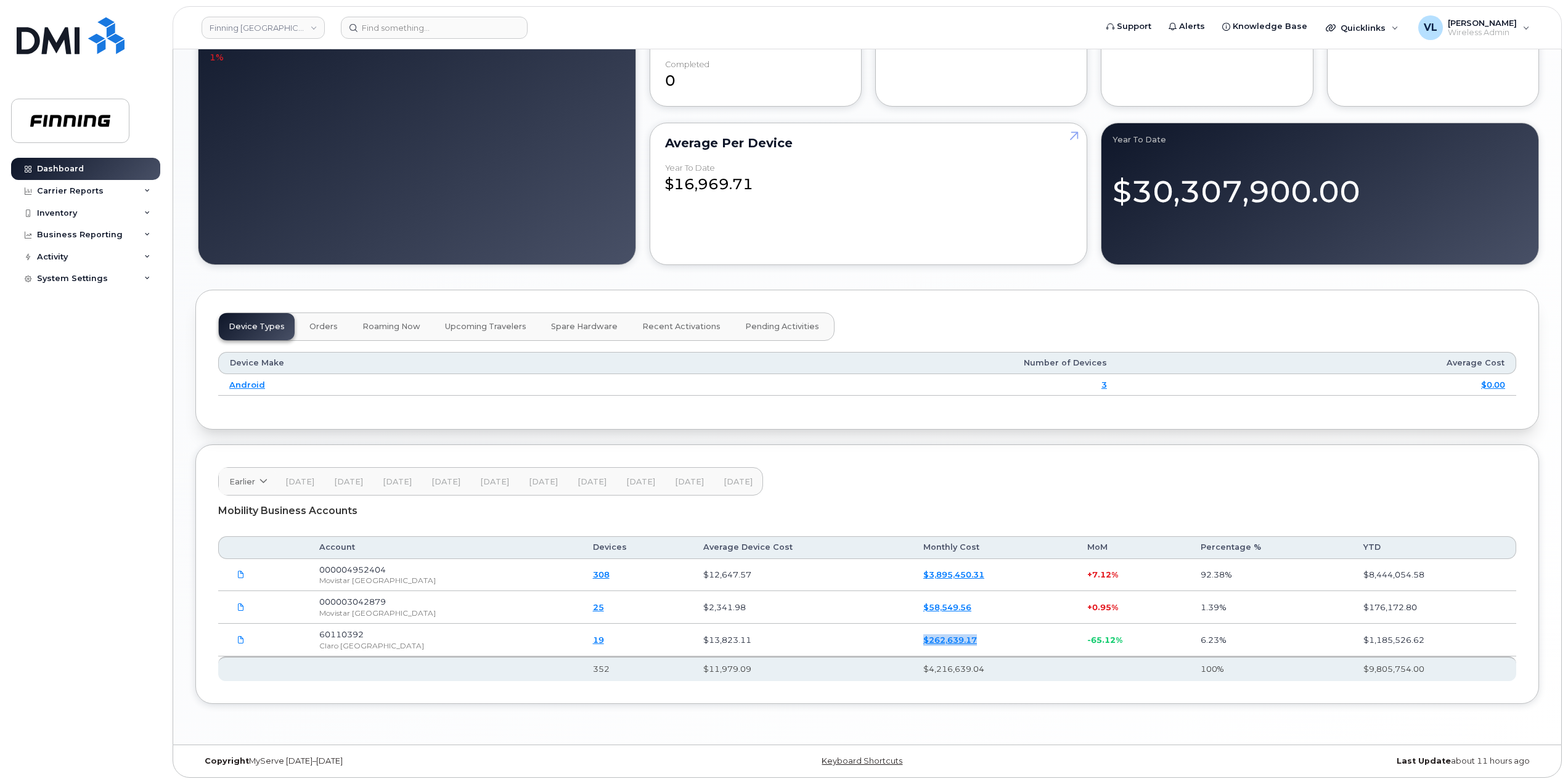
drag, startPoint x: 948, startPoint y: 643, endPoint x: 856, endPoint y: 643, distance: 92.0
click at [856, 624] on tr "60110392 Claro Argentina 19 $13,823.11 $262,639.17 -65.12% 6.23% $1,185,526.62" at bounding box center [866, 607] width 1298 height 33
drag, startPoint x: 920, startPoint y: 617, endPoint x: 866, endPoint y: 617, distance: 54.0
click at [912, 617] on td "$58,549.56" at bounding box center [994, 607] width 164 height 33
drag, startPoint x: 950, startPoint y: 580, endPoint x: 850, endPoint y: 583, distance: 100.0
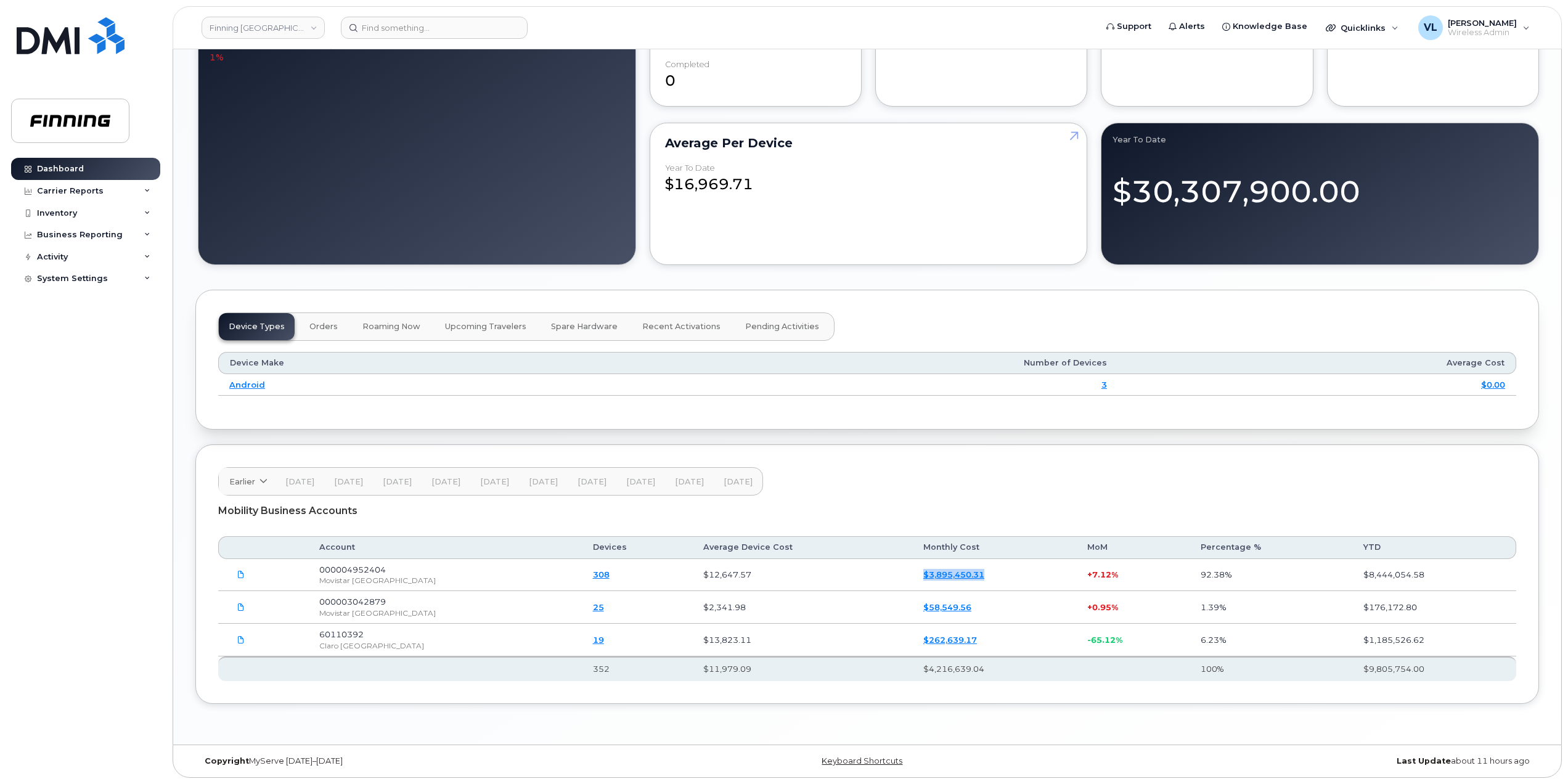
click at [850, 591] on tr "000004952404 Movistar Argentina 308 $12,647.57 $3,895,450.31 + 7.12% 92.38% $8,…" at bounding box center [866, 607] width 1298 height 33
click at [260, 486] on link "Earlier" at bounding box center [247, 481] width 57 height 27
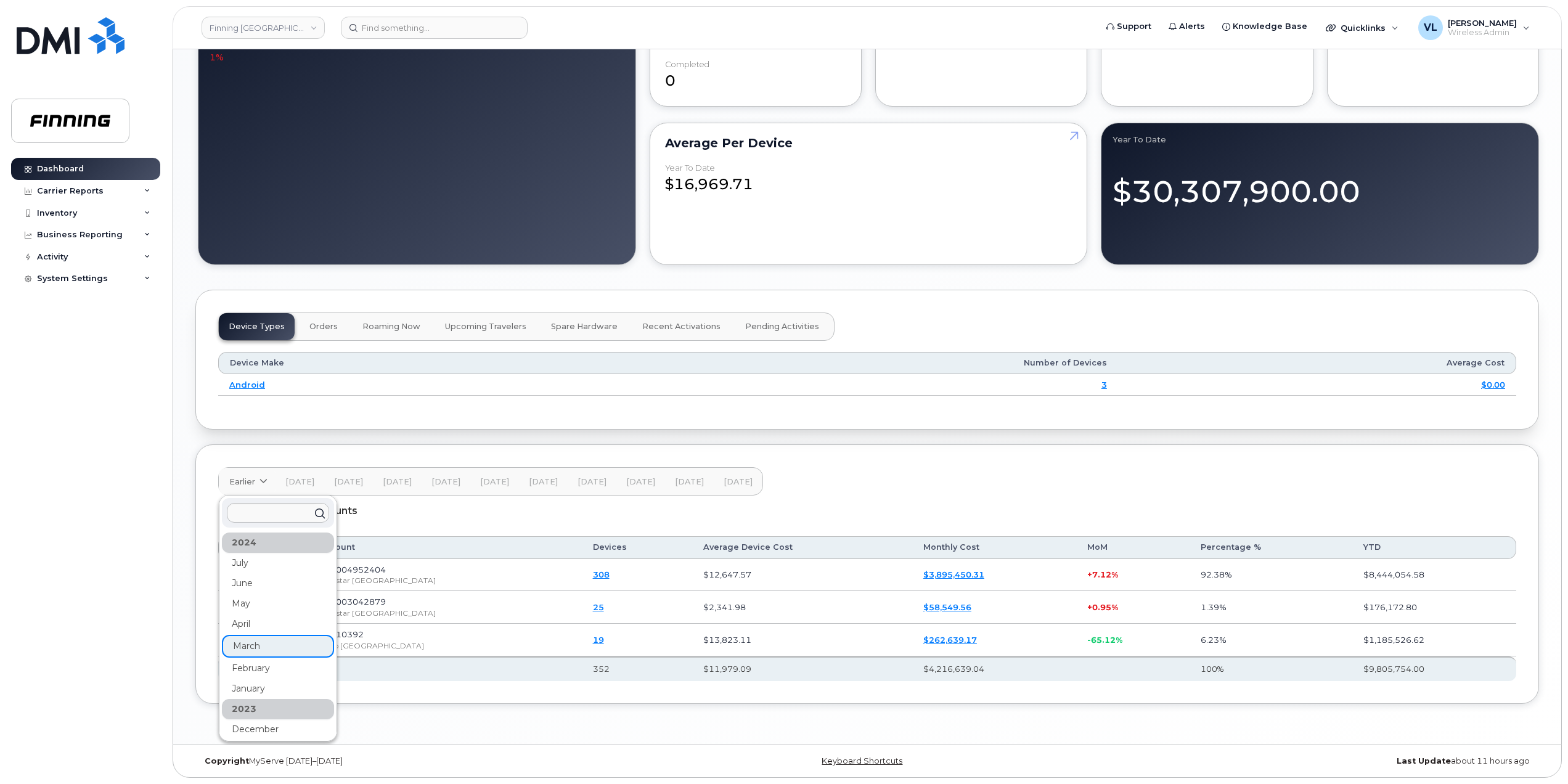
click at [301, 665] on div "February" at bounding box center [277, 668] width 113 height 20
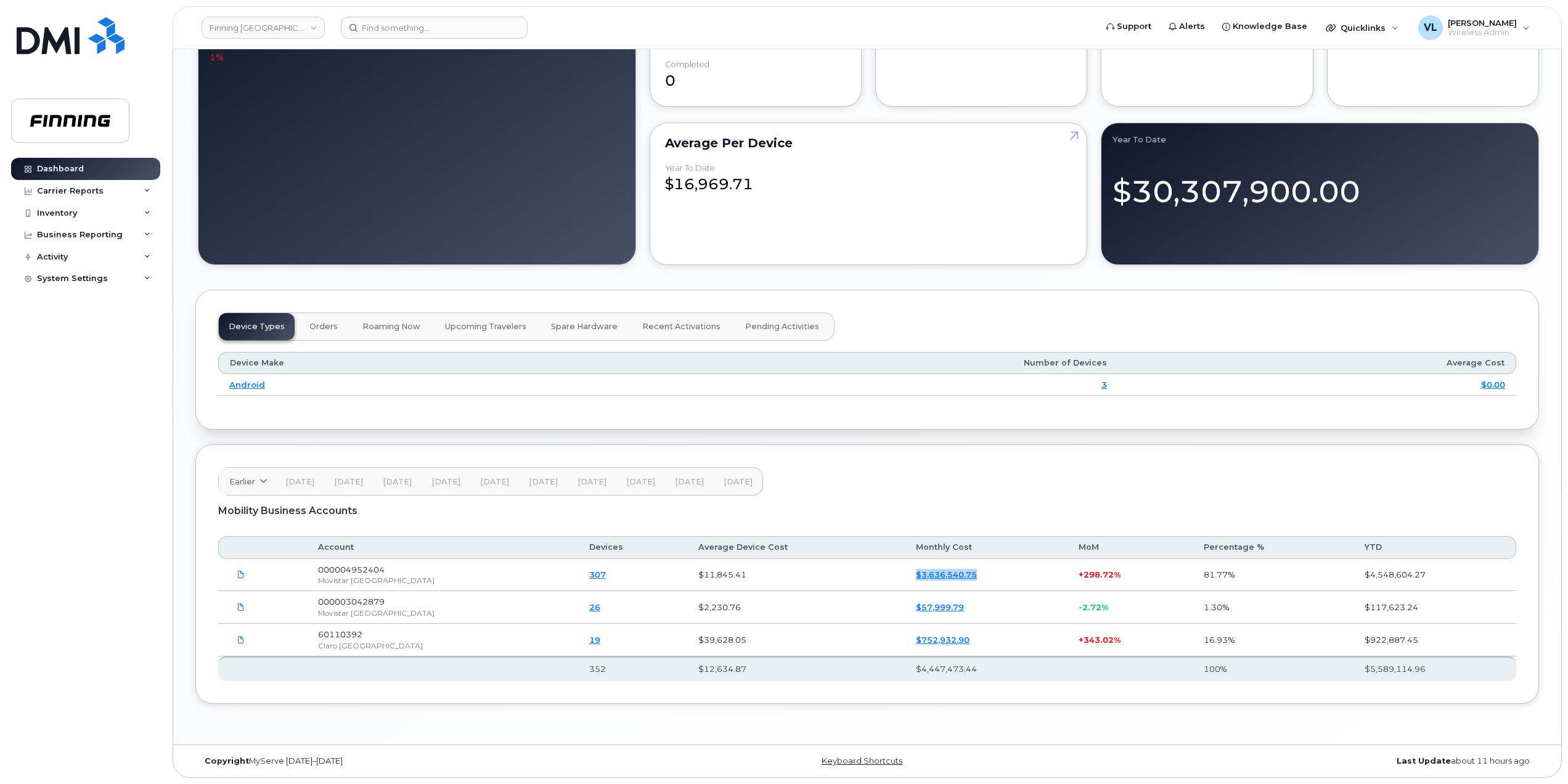
drag, startPoint x: 939, startPoint y: 586, endPoint x: 849, endPoint y: 586, distance: 90.0
click at [849, 591] on tr "000004952404 Movistar Argentina 307 $11,845.41 $3,636,540.75 + 298.72% 81.77% $…" at bounding box center [866, 607] width 1298 height 33
drag, startPoint x: 928, startPoint y: 641, endPoint x: 825, endPoint y: 646, distance: 103.1
click at [825, 624] on tr "60110392 Claro Argentina 19 $39,628.05 $752,932.90 + 343.02% 16.93% $922,887.45" at bounding box center [866, 607] width 1298 height 33
drag, startPoint x: 929, startPoint y: 609, endPoint x: 860, endPoint y: 609, distance: 69.0
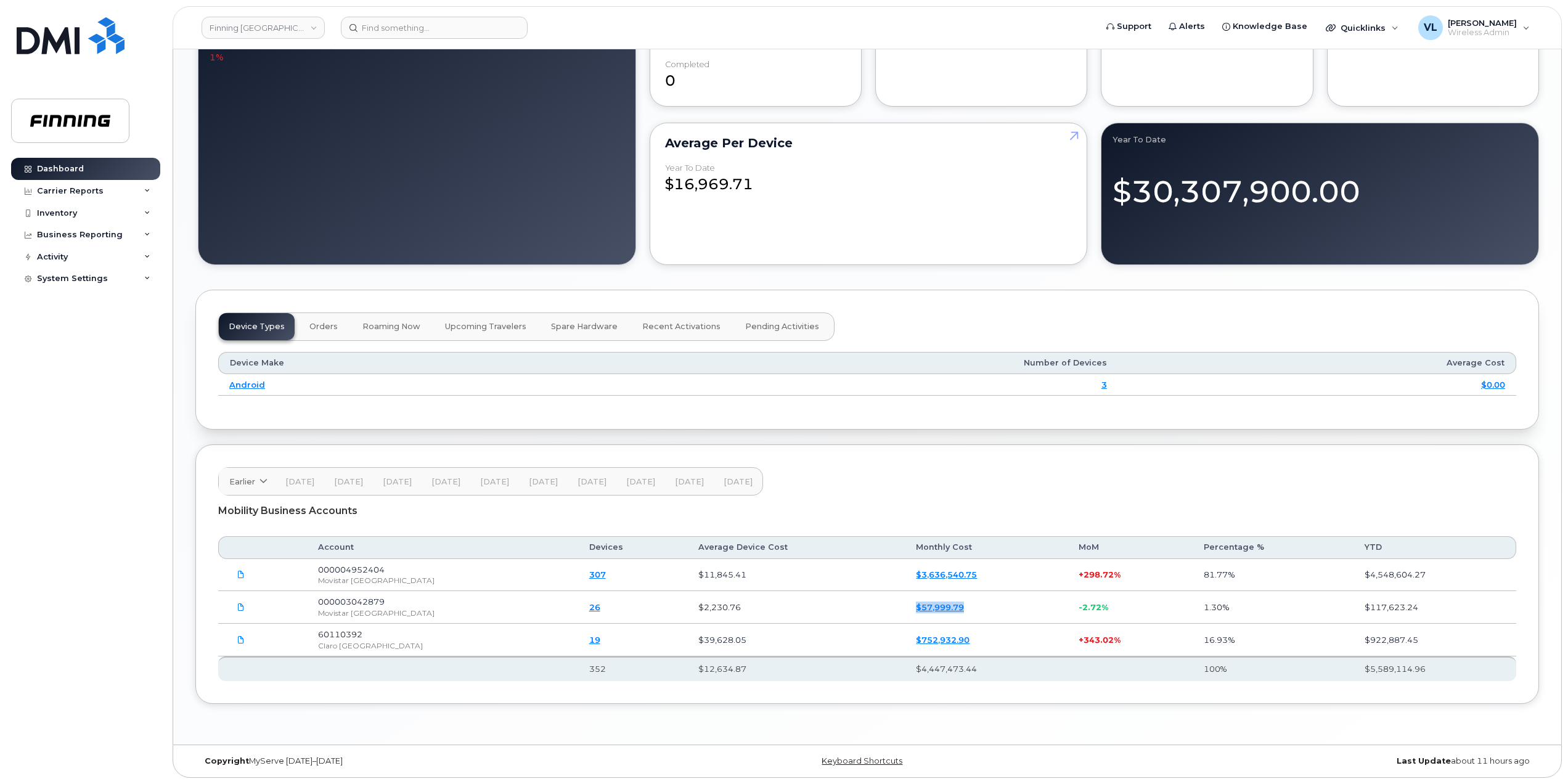
click at [904, 609] on td "$57,999.79" at bounding box center [985, 607] width 162 height 33
click at [252, 481] on span "Earlier" at bounding box center [242, 481] width 26 height 12
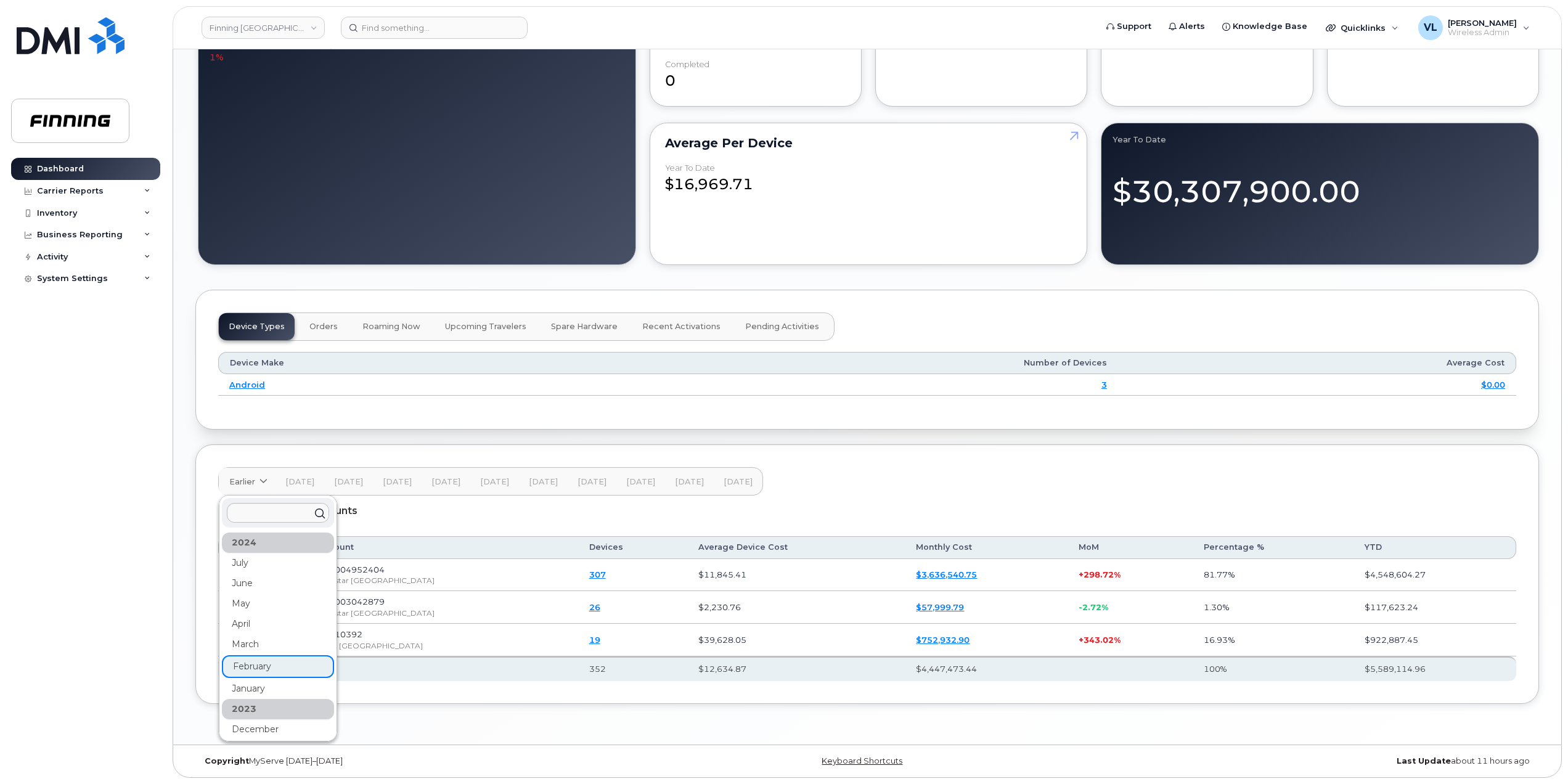
click at [269, 679] on div "January" at bounding box center [277, 688] width 113 height 20
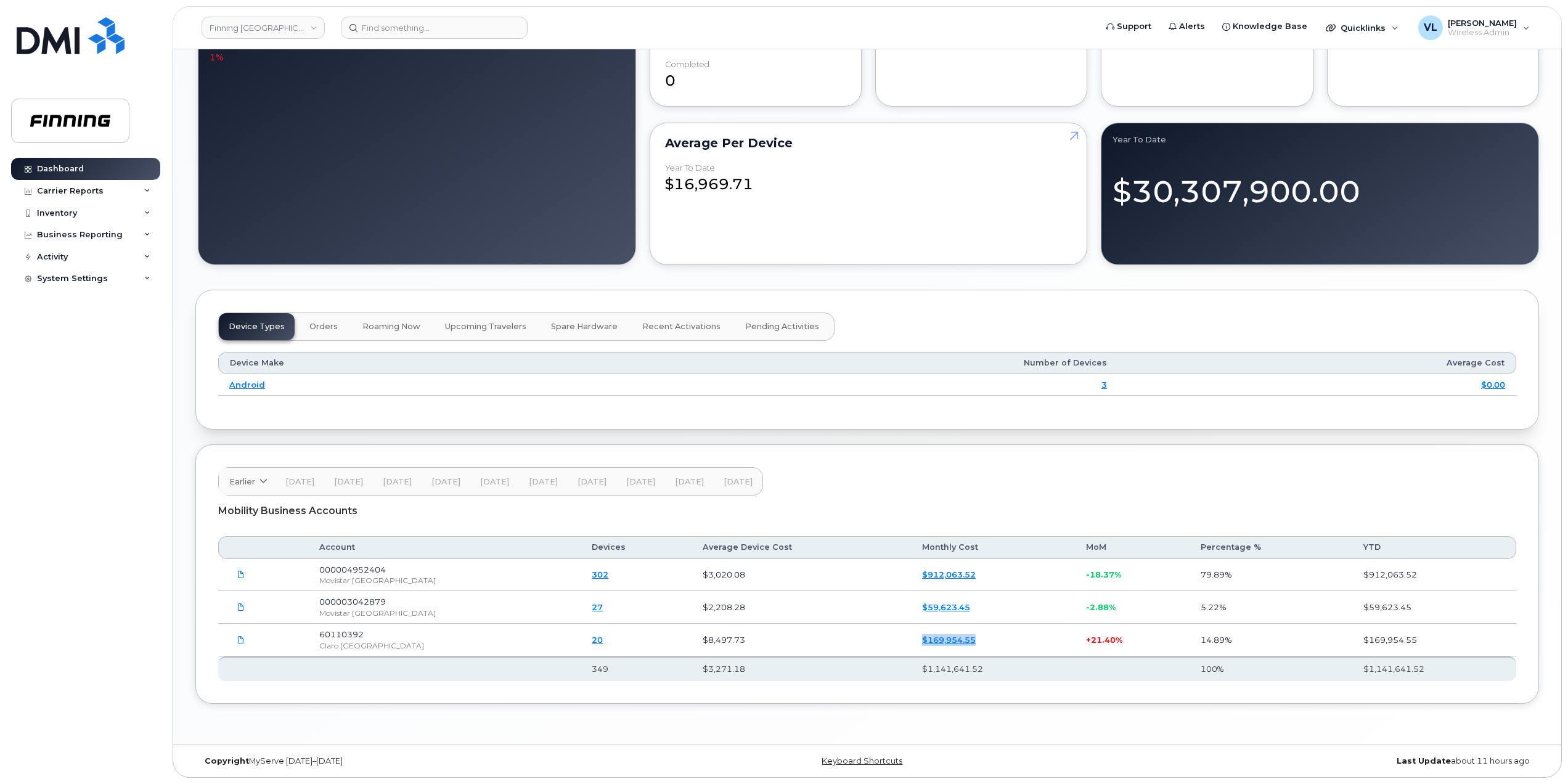
drag, startPoint x: 955, startPoint y: 641, endPoint x: 799, endPoint y: 646, distance: 156.1
click at [822, 624] on tr "60110392 Claro Argentina 20 $8,497.73 $169,954.55 + 21.40% 14.89% $169,954.55" at bounding box center [866, 607] width 1298 height 33
drag, startPoint x: 866, startPoint y: 607, endPoint x: 844, endPoint y: 607, distance: 22.0
click at [846, 607] on tr "000003042879 Movistar Argentina 27 $2,208.28 $59,623.45 -2.88% 5.22% $59,623.45" at bounding box center [866, 607] width 1298 height 33
drag, startPoint x: 955, startPoint y: 572, endPoint x: 803, endPoint y: 575, distance: 152.0
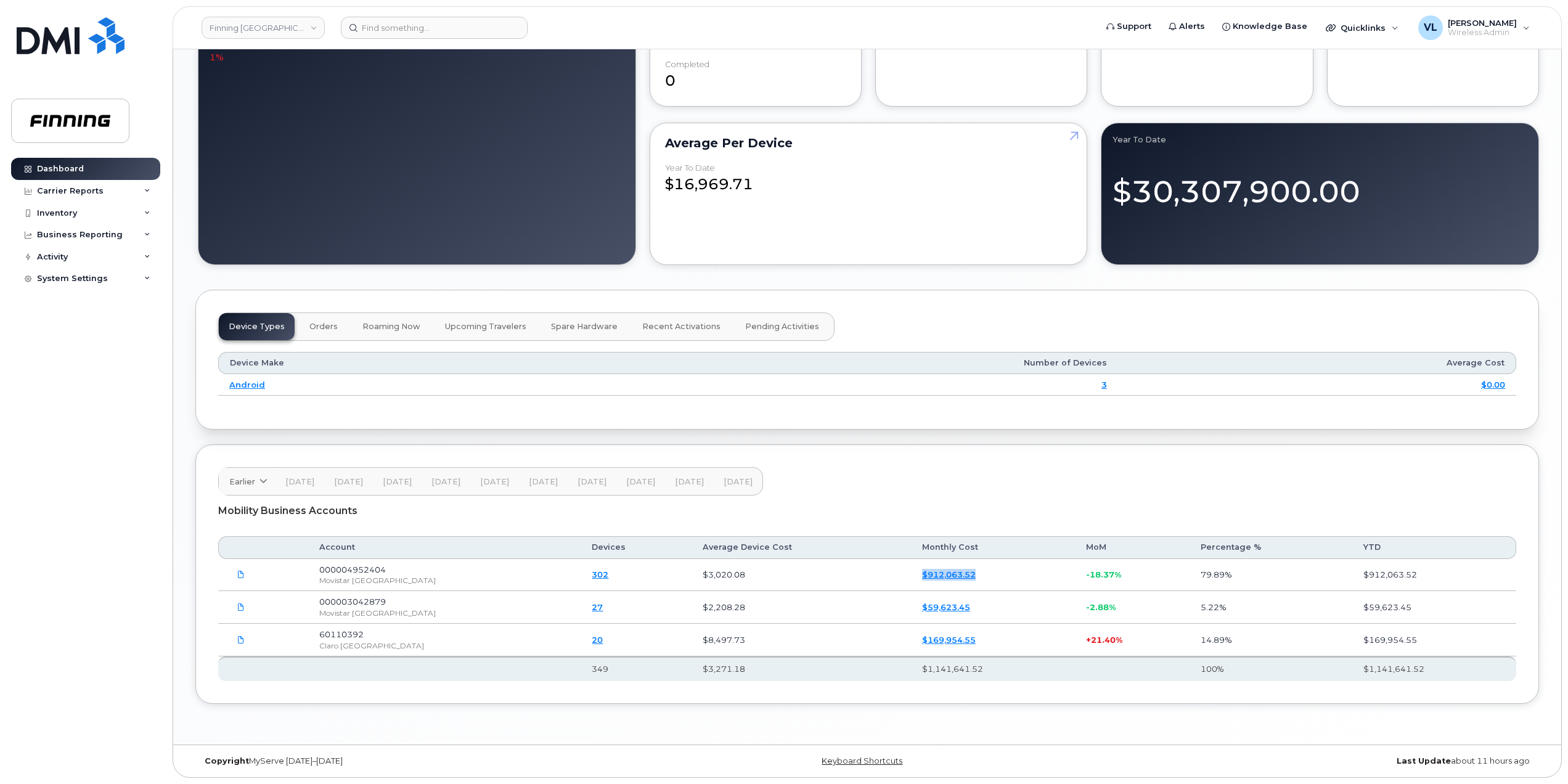
click at [803, 591] on tr "000004952404 Movistar Argentina 302 $3,020.08 $912,063.52 -18.37% 79.89% $912,0…" at bounding box center [866, 607] width 1298 height 33
